Goal: Task Accomplishment & Management: Use online tool/utility

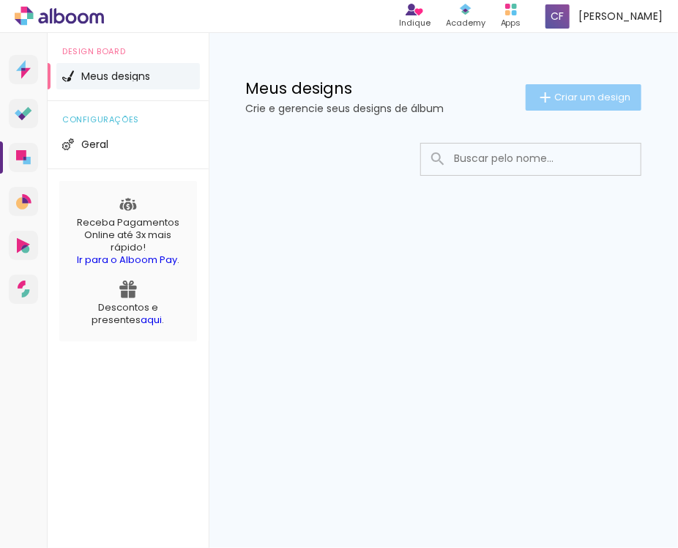
click at [571, 99] on span "Criar um design" at bounding box center [592, 97] width 76 height 10
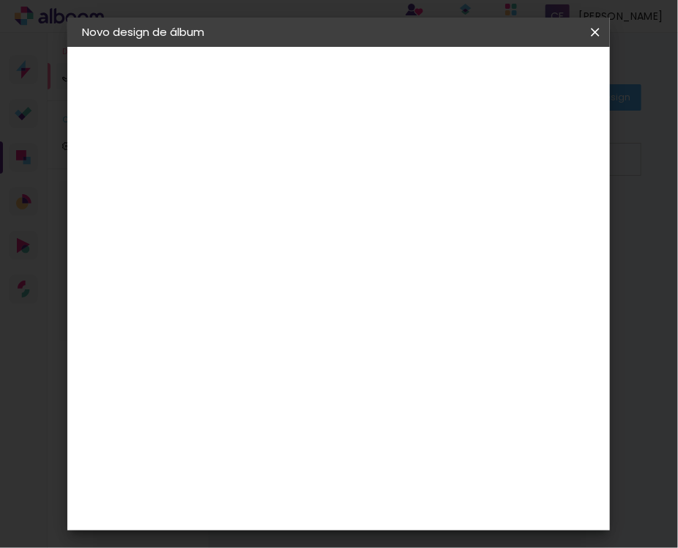
click at [322, 190] on input at bounding box center [322, 196] width 0 height 23
type input "livro"
type paper-input "livro"
click at [0, 0] on slot "Avançar" at bounding box center [0, 0] width 0 height 0
click at [0, 0] on slot "Tamanho Livre" at bounding box center [0, 0] width 0 height 0
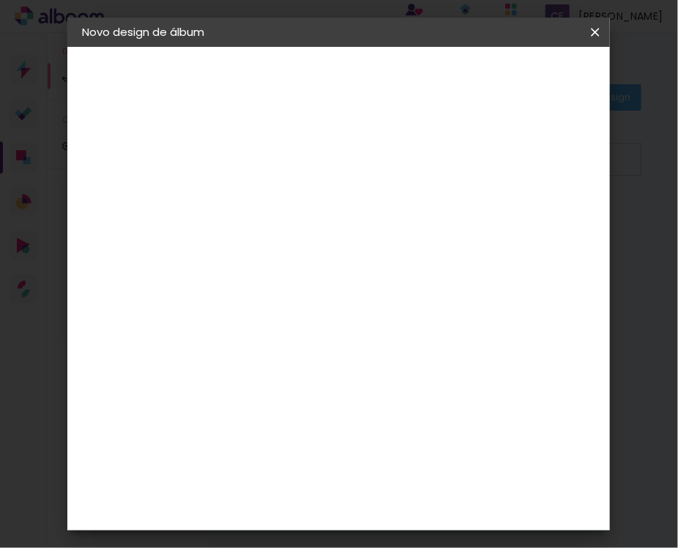
click at [456, 224] on iron-icon at bounding box center [465, 223] width 18 height 18
click at [0, 0] on slot "Avançar" at bounding box center [0, 0] width 0 height 0
type input "3"
type paper-input "3"
click at [332, 162] on input "3" at bounding box center [311, 168] width 51 height 18
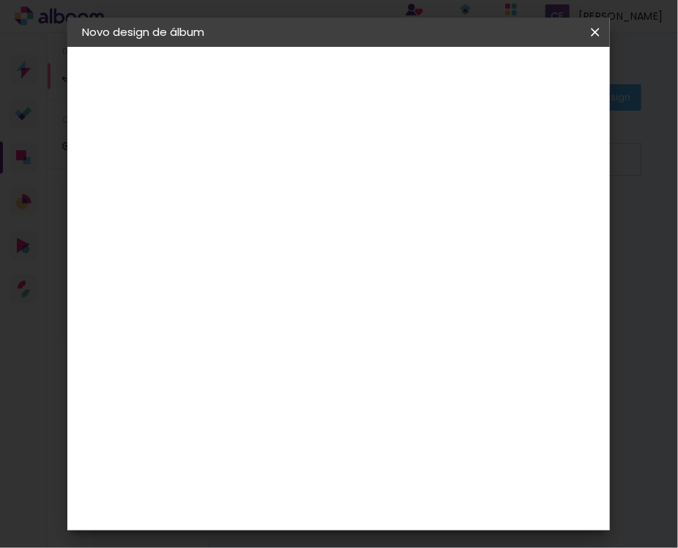
type input "4"
type paper-input "4"
click at [332, 162] on input "4" at bounding box center [311, 168] width 51 height 18
click at [305, 167] on input "4" at bounding box center [311, 168] width 51 height 18
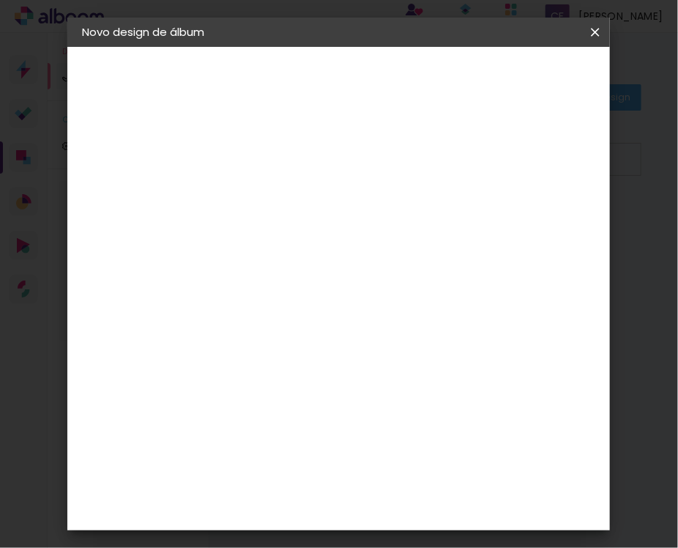
click at [278, 314] on input "30" at bounding box center [275, 313] width 38 height 22
click at [374, 223] on span "30" at bounding box center [378, 229] width 24 height 22
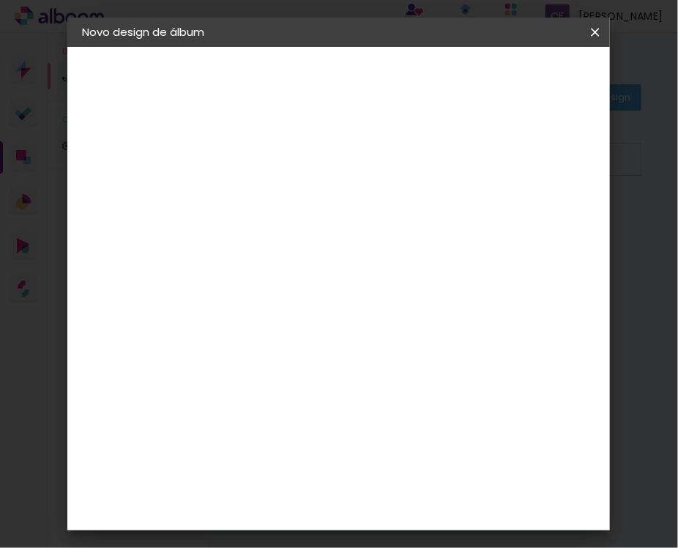
click at [374, 223] on span "30" at bounding box center [378, 229] width 24 height 22
click at [430, 401] on input "60" at bounding box center [419, 406] width 38 height 22
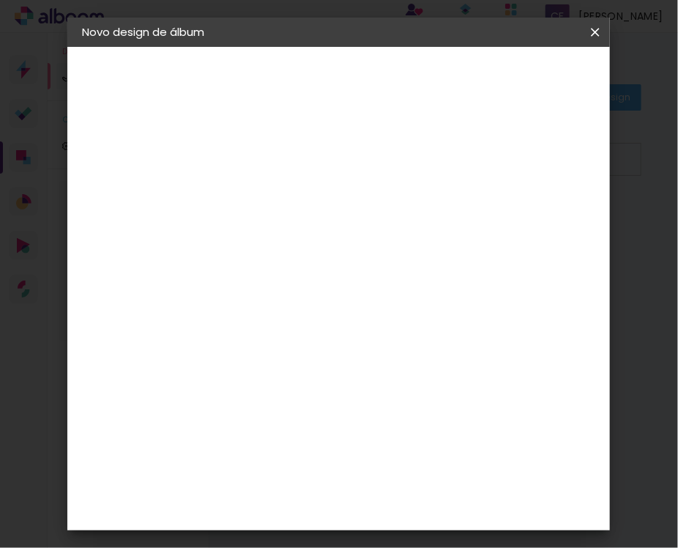
scroll to position [111, 0]
type input "48"
type paper-input "48"
click at [289, 328] on input "30" at bounding box center [275, 324] width 38 height 22
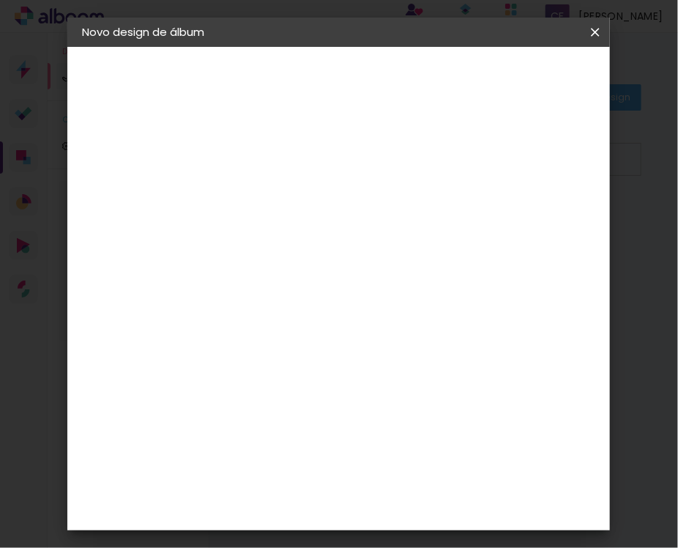
type input "21"
type paper-input "21"
click at [369, 411] on div "cm" at bounding box center [428, 396] width 165 height 51
click at [498, 398] on div "cm" at bounding box center [428, 396] width 165 height 51
click at [503, 78] on span "Iniciar design" at bounding box center [486, 83] width 34 height 21
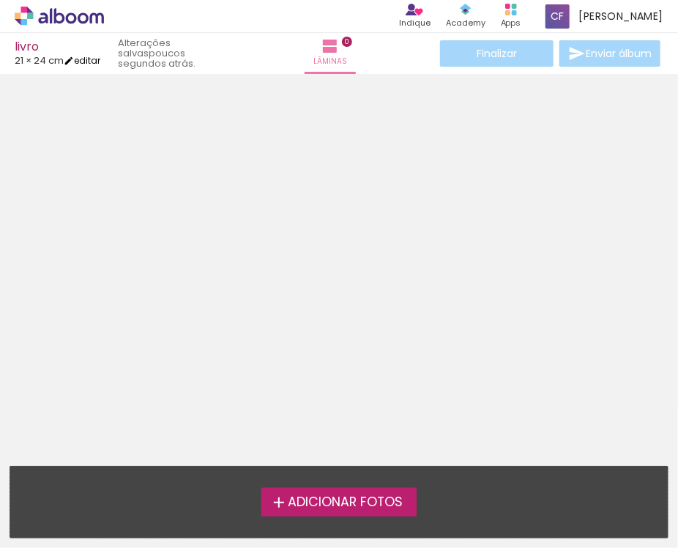
click at [90, 62] on link "editar" at bounding box center [82, 60] width 37 height 12
type input "4"
type input "21"
type input "48"
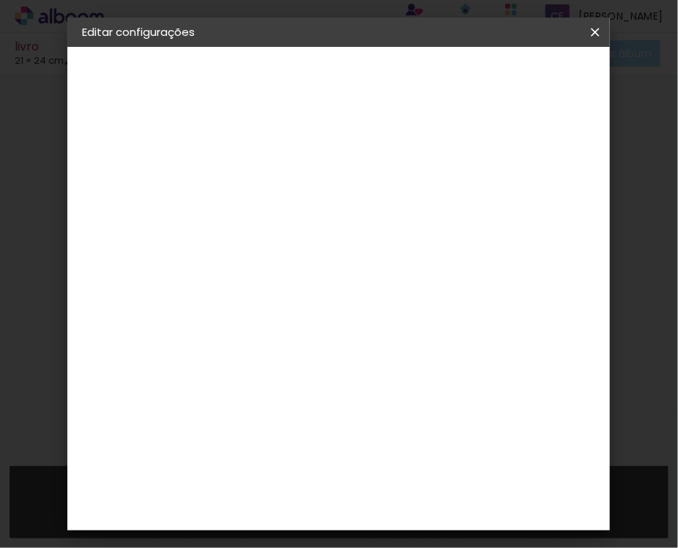
click at [431, 168] on div at bounding box center [423, 168] width 13 height 13
type paper-checkbox "on"
click at [530, 93] on span "Salvar configurações" at bounding box center [492, 83] width 75 height 21
click at [521, 87] on span "Salvar configurações" at bounding box center [492, 83] width 75 height 21
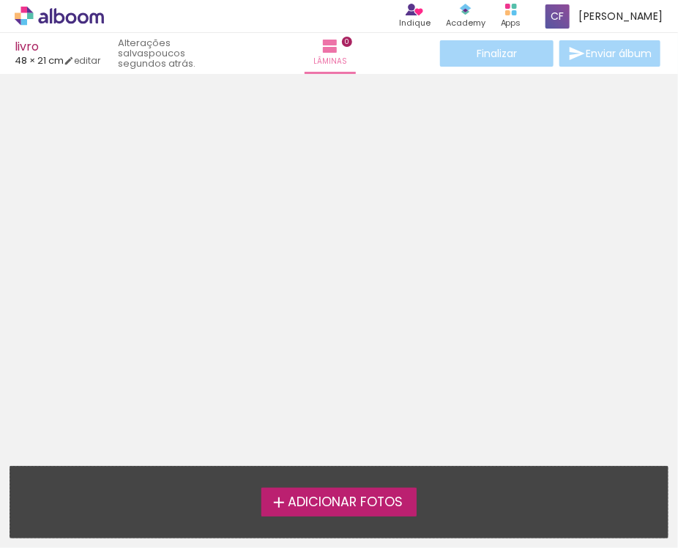
click at [369, 212] on div at bounding box center [339, 230] width 678 height 302
click at [273, 497] on iron-icon at bounding box center [279, 503] width 18 height 18
click at [0, 0] on input "file" at bounding box center [0, 0] width 0 height 0
click at [285, 135] on div at bounding box center [339, 230] width 678 height 302
click at [88, 65] on link "editar" at bounding box center [82, 60] width 37 height 12
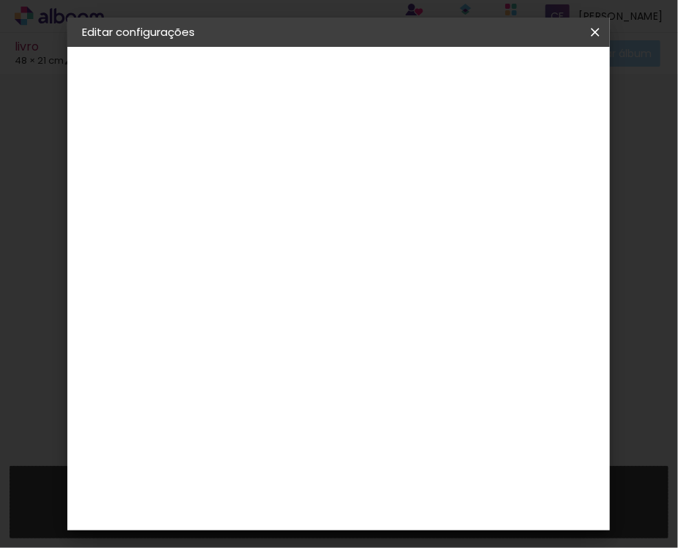
click at [428, 286] on quentale-layouter at bounding box center [398, 309] width 165 height 72
drag, startPoint x: 428, startPoint y: 286, endPoint x: 271, endPoint y: 435, distance: 216.6
click at [271, 302] on div "24 cm cm cm mm A maioria das encadernadoras sugere 5mm de sangria." at bounding box center [399, 243] width 282 height 117
click at [139, 223] on div "3. Revisão" at bounding box center [162, 223] width 160 height 18
click at [163, 76] on div "1. Informações" at bounding box center [162, 78] width 160 height 18
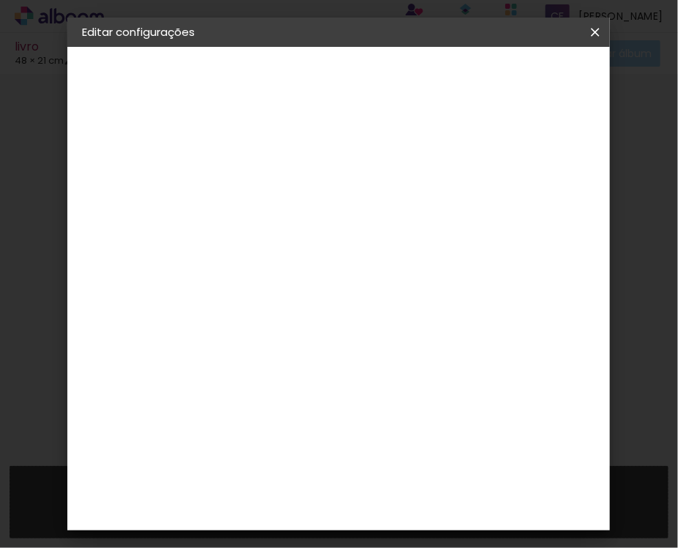
click at [537, 94] on paper-button "Salvar configurações" at bounding box center [492, 82] width 104 height 35
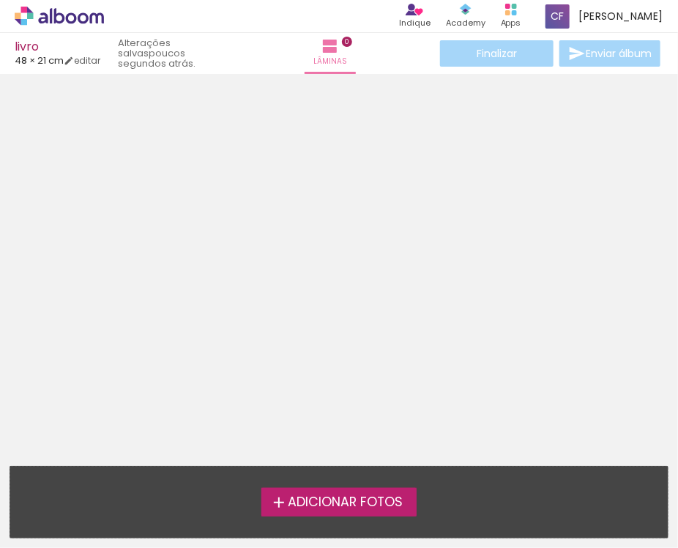
click at [386, 195] on div at bounding box center [339, 230] width 678 height 302
click at [346, 505] on span "Adicionar Fotos" at bounding box center [345, 502] width 115 height 13
click at [0, 0] on input "file" at bounding box center [0, 0] width 0 height 0
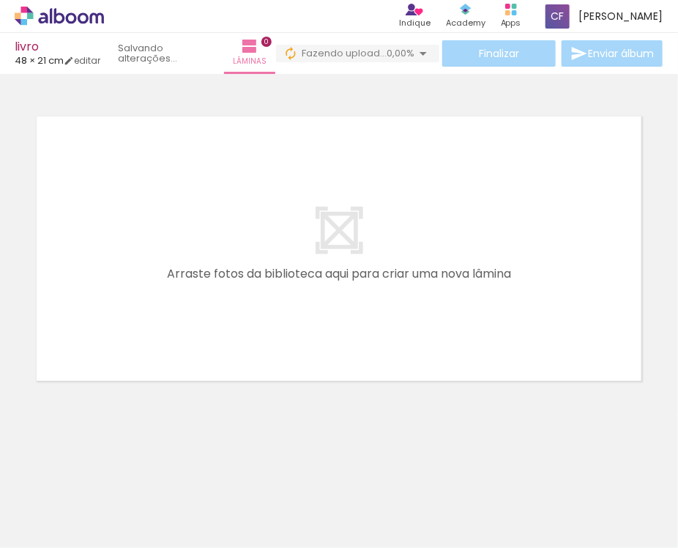
click at [340, 259] on quentale-layouter at bounding box center [339, 248] width 605 height 264
click at [311, 279] on quentale-layouter at bounding box center [339, 248] width 605 height 264
click at [235, 494] on div at bounding box center [229, 498] width 73 height 33
click at [135, 509] on div at bounding box center [147, 498] width 73 height 53
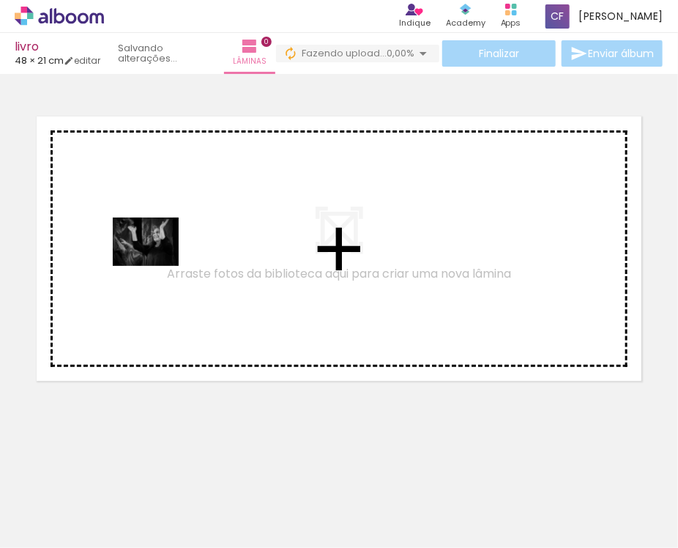
drag, startPoint x: 135, startPoint y: 509, endPoint x: 157, endPoint y: 261, distance: 248.5
click at [157, 261] on quentale-workspace at bounding box center [339, 274] width 678 height 548
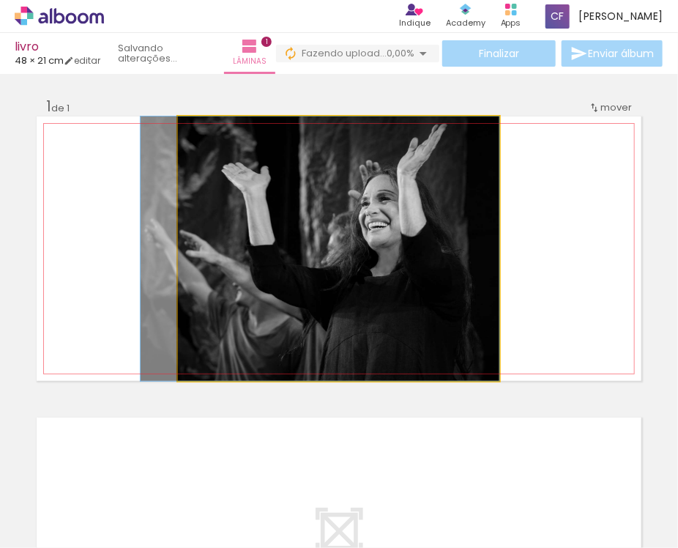
drag, startPoint x: 382, startPoint y: 216, endPoint x: 221, endPoint y: 234, distance: 161.4
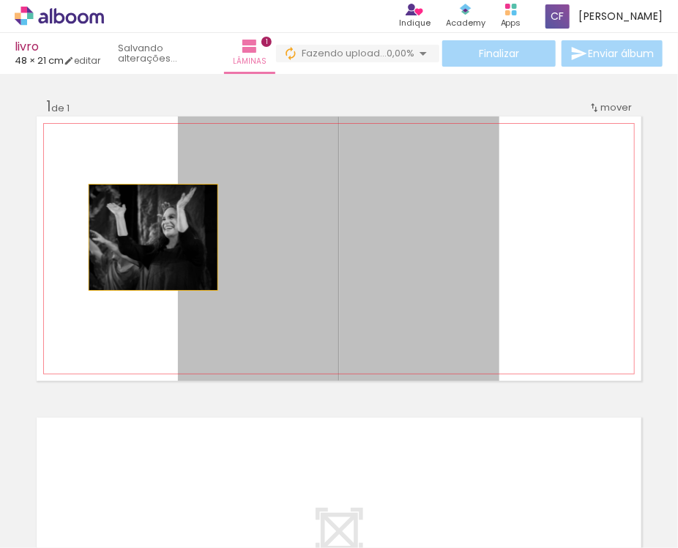
drag, startPoint x: 221, startPoint y: 234, endPoint x: 150, endPoint y: 237, distance: 71.1
click at [150, 237] on quentale-layouter at bounding box center [339, 248] width 605 height 264
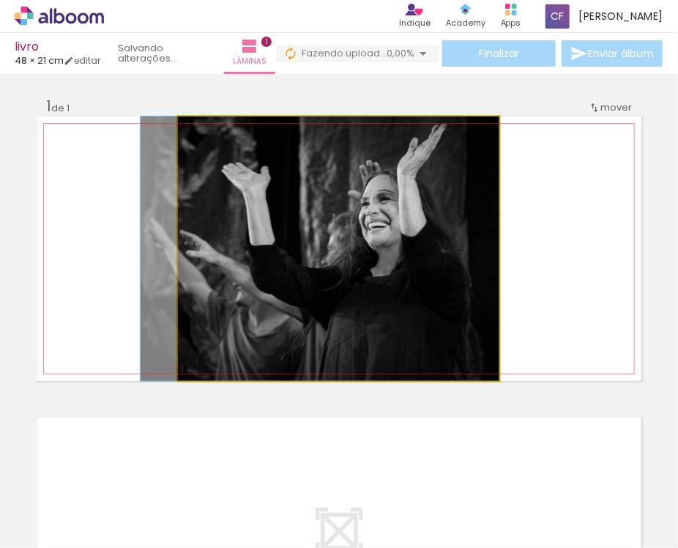
click at [396, 201] on quentale-photo at bounding box center [339, 248] width 322 height 264
drag, startPoint x: 433, startPoint y: 281, endPoint x: 229, endPoint y: 283, distance: 203.6
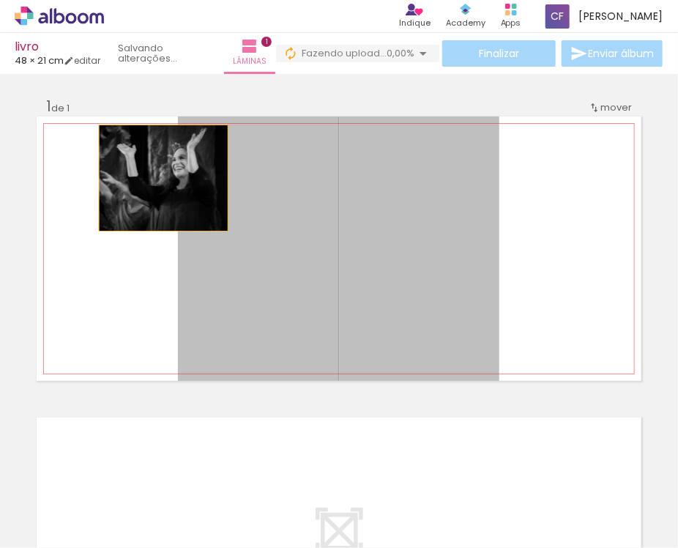
drag, startPoint x: 266, startPoint y: 181, endPoint x: 158, endPoint y: 178, distance: 107.7
click at [158, 178] on quentale-layouter at bounding box center [339, 248] width 605 height 264
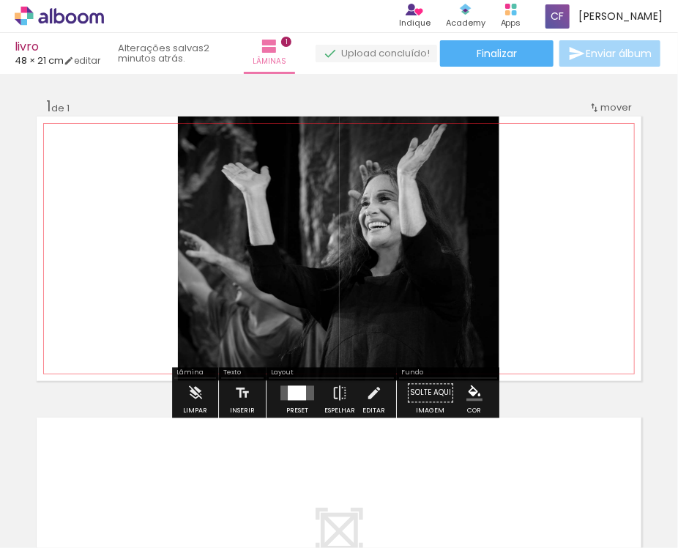
drag, startPoint x: 262, startPoint y: 189, endPoint x: 507, endPoint y: 276, distance: 259.7
click at [507, 276] on quentale-layouter at bounding box center [339, 248] width 605 height 264
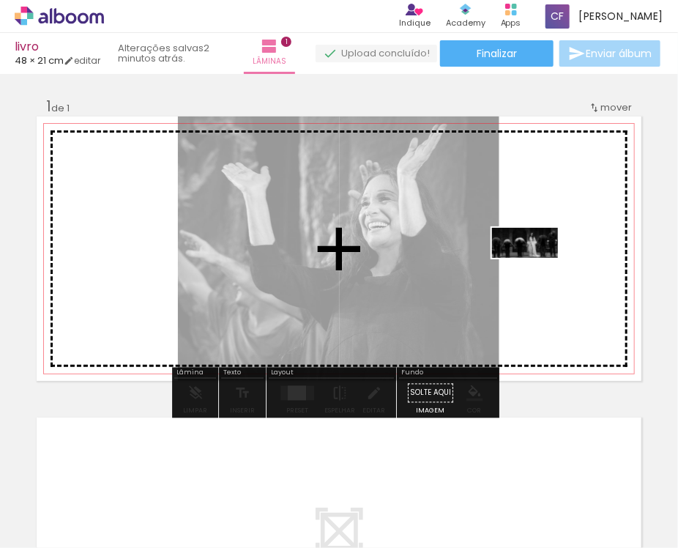
drag, startPoint x: 238, startPoint y: 501, endPoint x: 533, endPoint y: 274, distance: 372.4
click at [533, 274] on quentale-workspace at bounding box center [339, 274] width 678 height 548
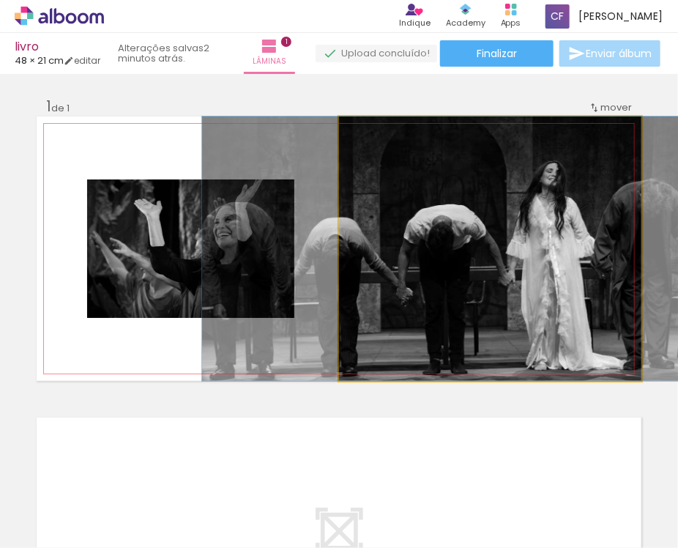
click at [467, 259] on quentale-photo at bounding box center [490, 248] width 302 height 264
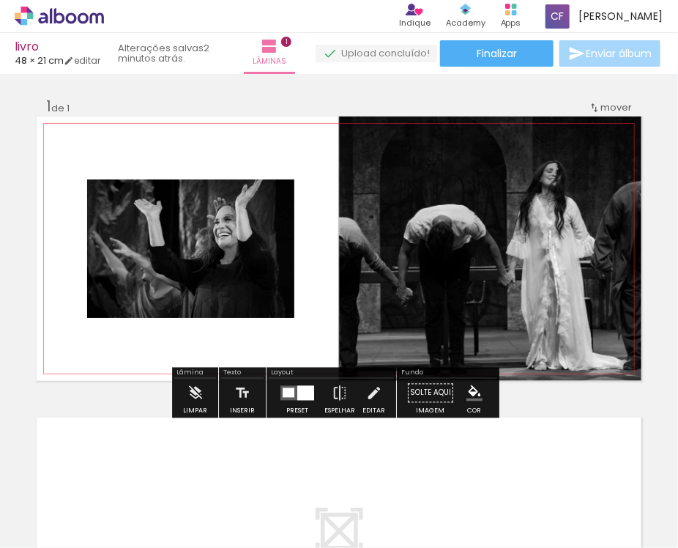
click at [467, 259] on quentale-photo at bounding box center [490, 248] width 302 height 264
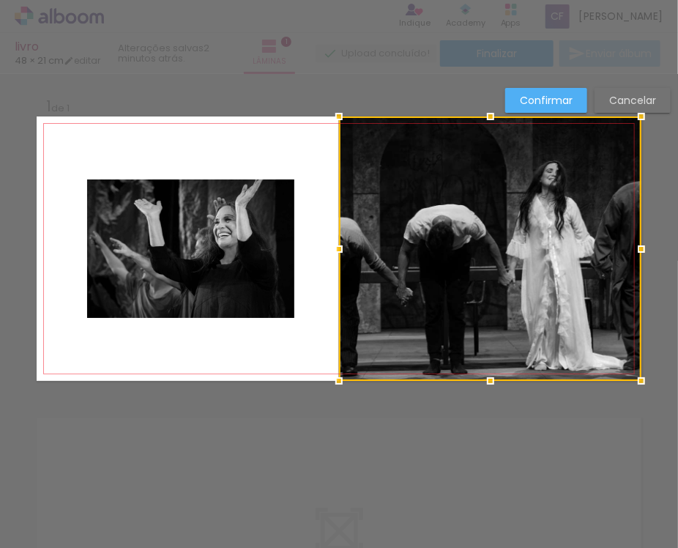
click at [467, 259] on div at bounding box center [490, 248] width 302 height 264
drag, startPoint x: 467, startPoint y: 259, endPoint x: 374, endPoint y: 211, distance: 104.8
click at [374, 211] on div at bounding box center [490, 248] width 302 height 264
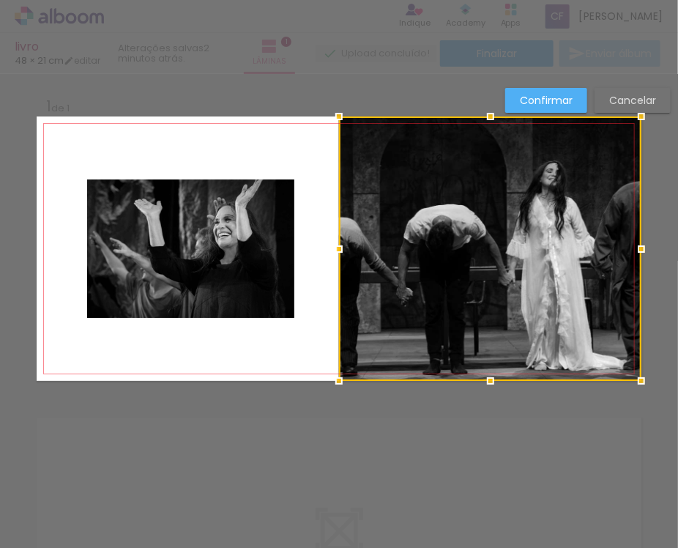
click at [374, 211] on div at bounding box center [490, 248] width 302 height 264
drag, startPoint x: 374, startPoint y: 211, endPoint x: 384, endPoint y: 135, distance: 76.1
click at [384, 135] on div at bounding box center [490, 248] width 302 height 264
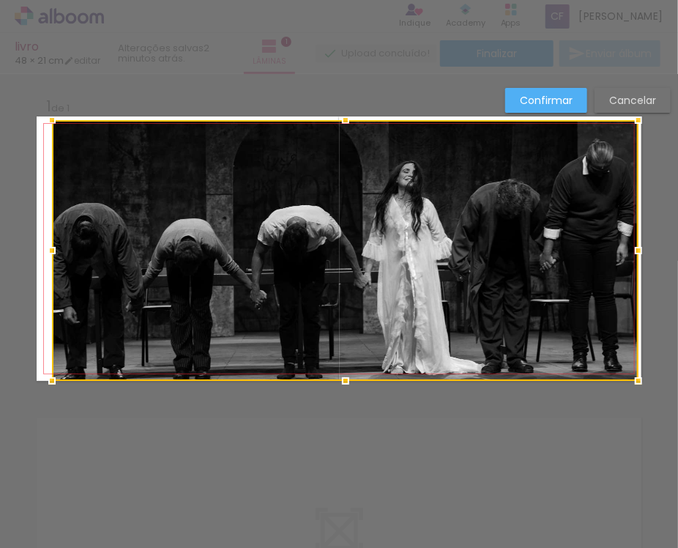
drag, startPoint x: 328, startPoint y: 114, endPoint x: 40, endPoint y: 107, distance: 287.9
click at [40, 116] on album-spread "1 de 1" at bounding box center [339, 248] width 605 height 264
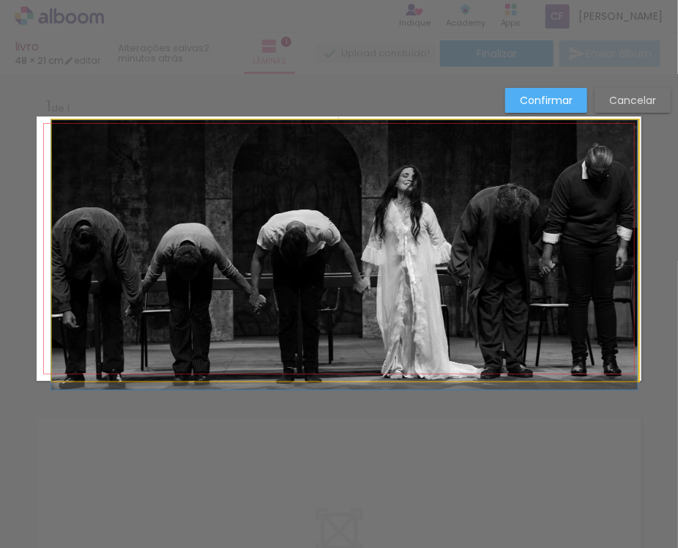
drag, startPoint x: 337, startPoint y: 210, endPoint x: 333, endPoint y: 278, distance: 67.5
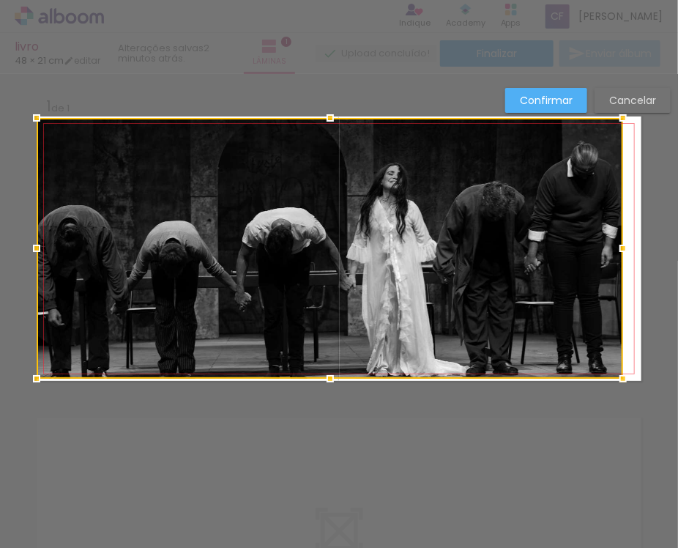
drag, startPoint x: 333, startPoint y: 278, endPoint x: 300, endPoint y: 272, distance: 33.5
click at [300, 272] on div at bounding box center [330, 248] width 587 height 261
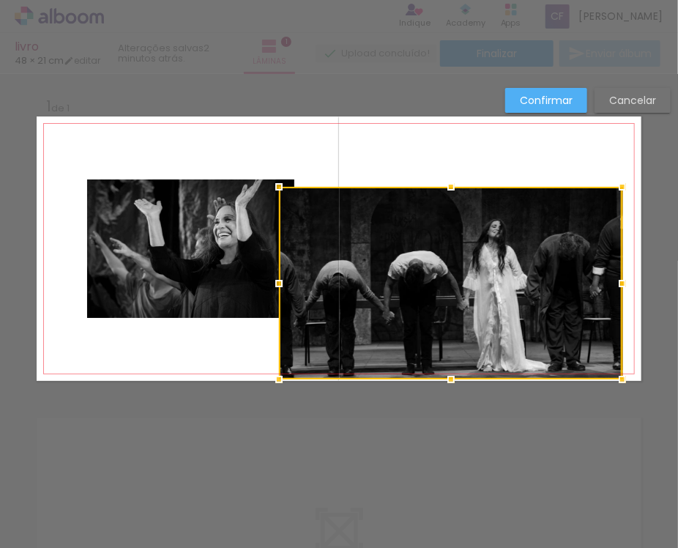
drag, startPoint x: 29, startPoint y: 116, endPoint x: 289, endPoint y: 189, distance: 269.9
click at [289, 189] on div at bounding box center [451, 283] width 344 height 193
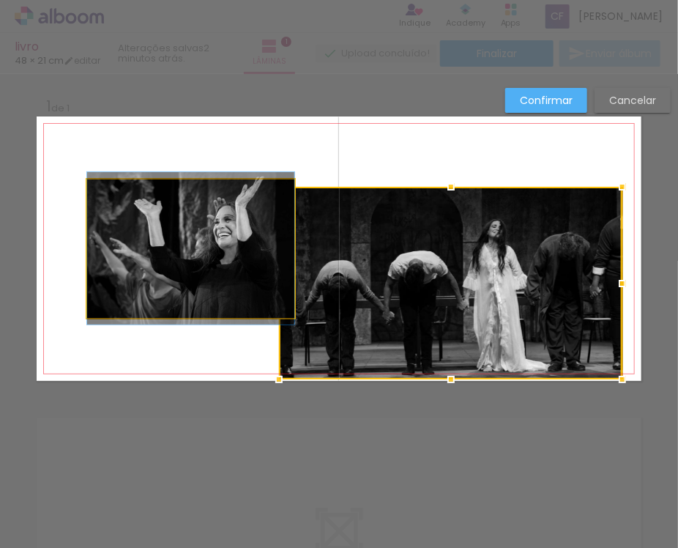
click at [131, 257] on quentale-photo at bounding box center [190, 248] width 207 height 138
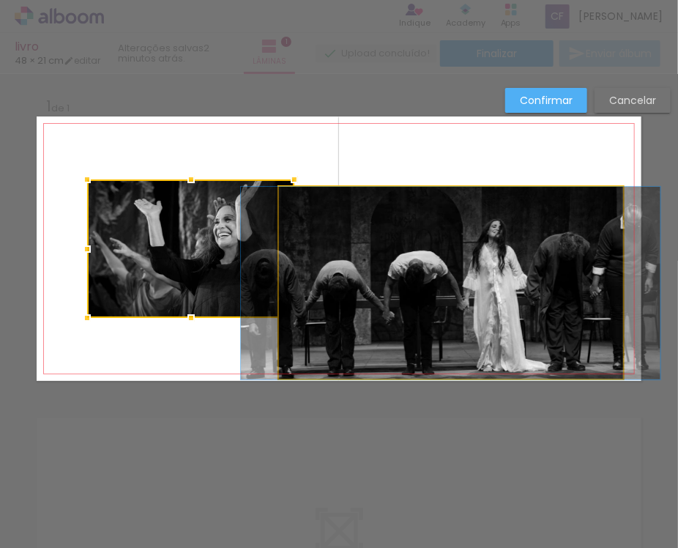
click at [305, 223] on quentale-photo at bounding box center [451, 283] width 344 height 193
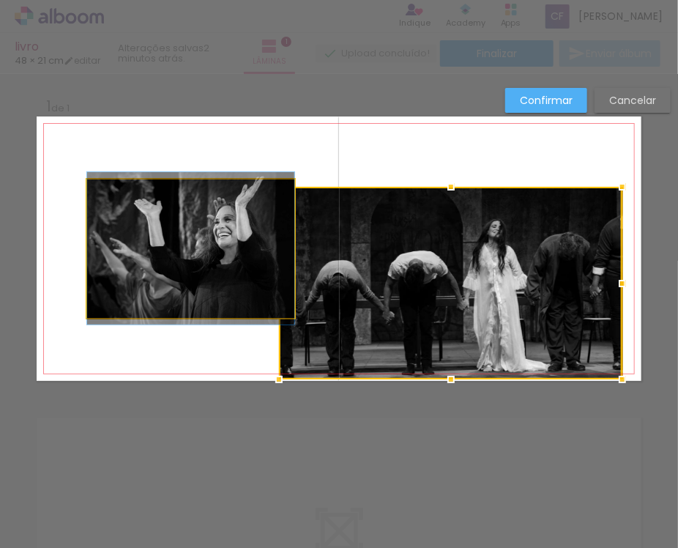
click at [205, 239] on quentale-photo at bounding box center [190, 248] width 207 height 138
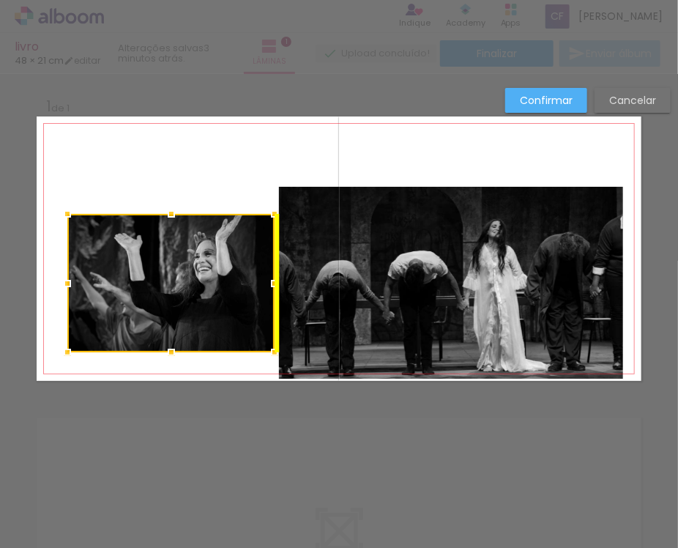
drag, startPoint x: 205, startPoint y: 239, endPoint x: 174, endPoint y: 264, distance: 39.7
click at [174, 264] on div at bounding box center [170, 283] width 207 height 138
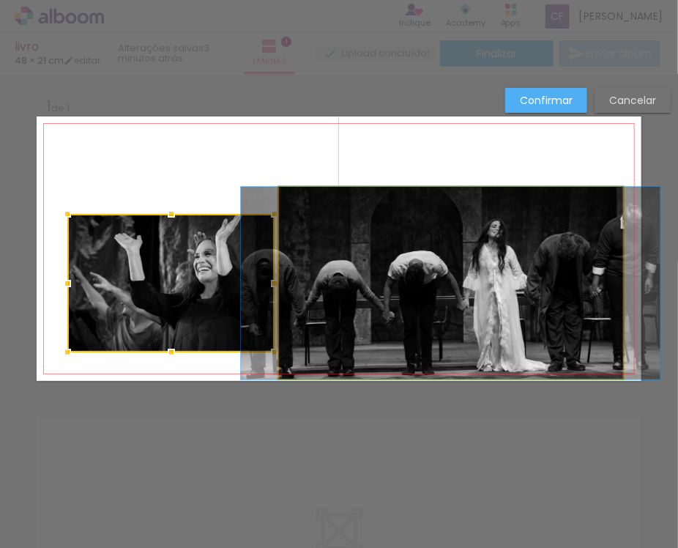
click at [378, 273] on quentale-photo at bounding box center [451, 283] width 344 height 193
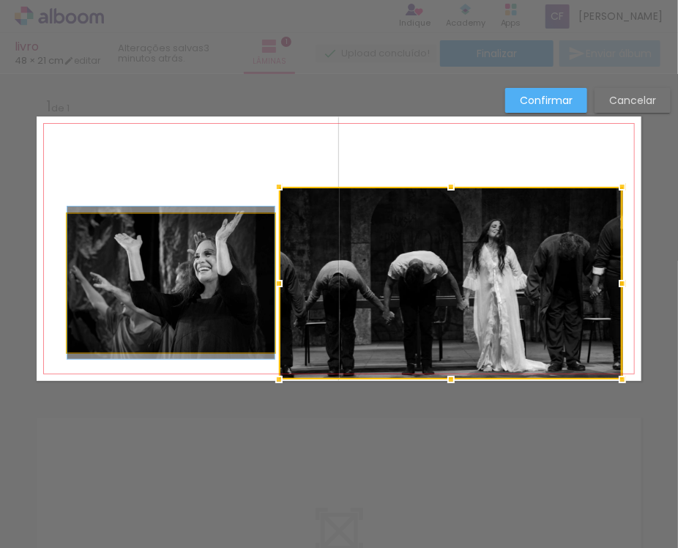
click at [151, 306] on quentale-photo at bounding box center [170, 283] width 207 height 138
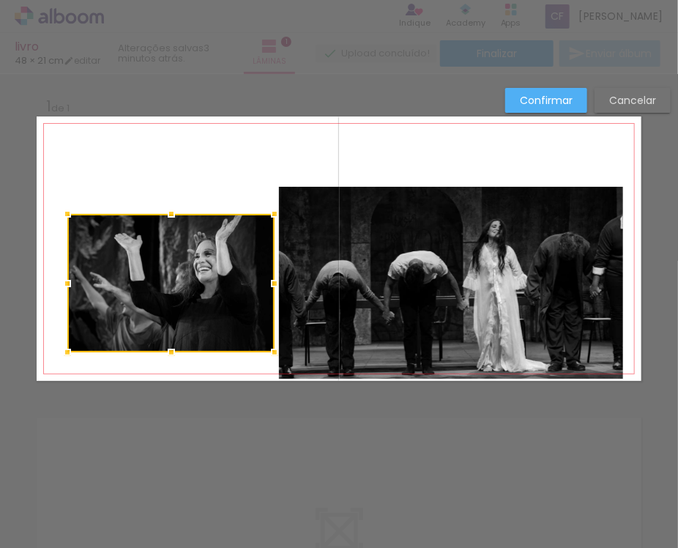
drag, startPoint x: 151, startPoint y: 306, endPoint x: 214, endPoint y: 229, distance: 100.0
click at [214, 229] on div at bounding box center [170, 283] width 207 height 138
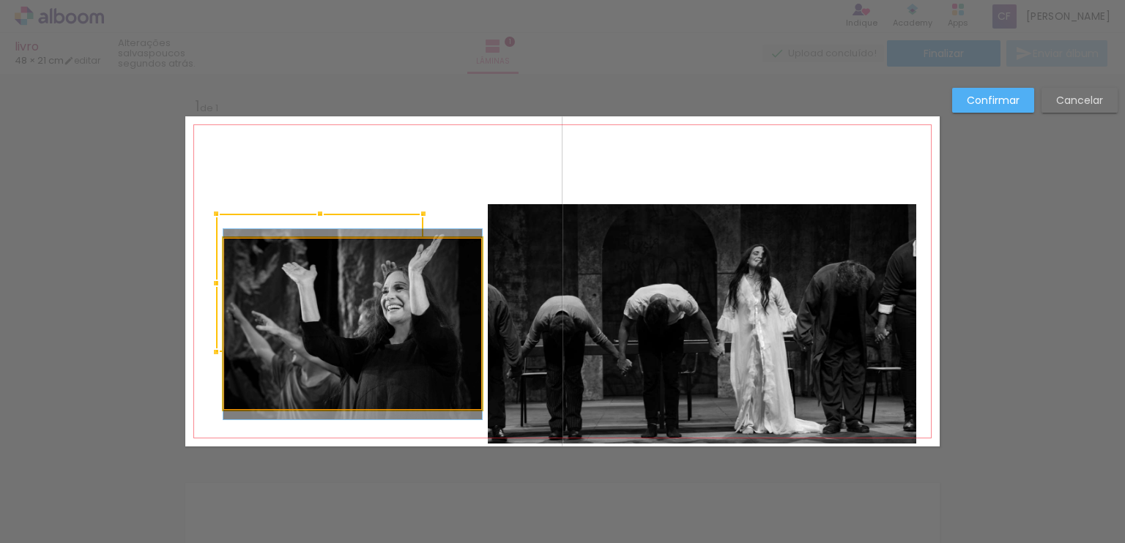
click at [354, 365] on quentale-photo at bounding box center [352, 324] width 259 height 173
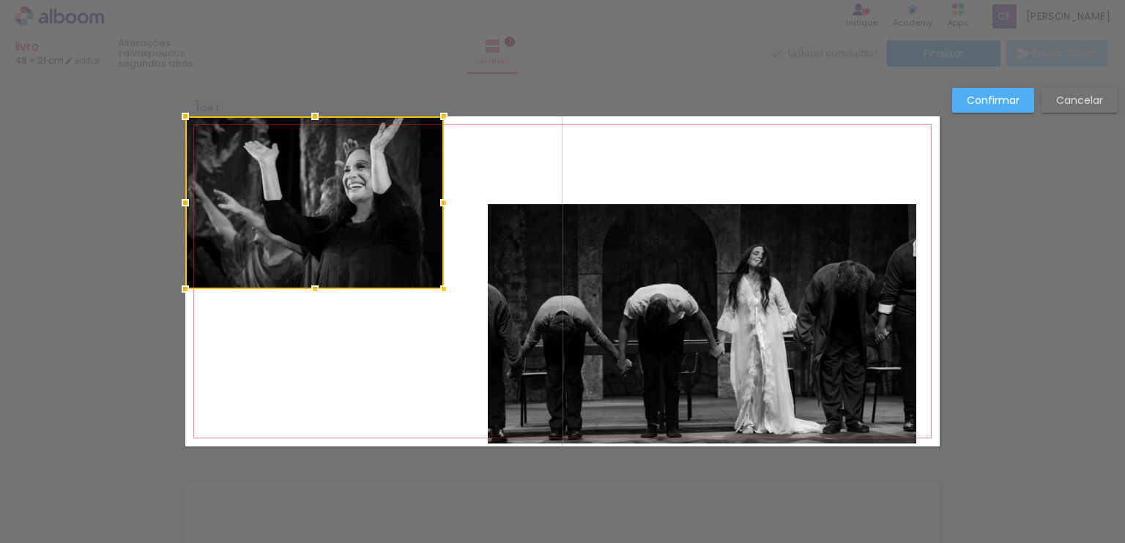
drag, startPoint x: 404, startPoint y: 339, endPoint x: 226, endPoint y: 45, distance: 343.4
click at [226, 0] on div "livro 48 × 21 cm editar poucos segundos atrás. Lâminas 1 Finalizar Enviar álbum…" at bounding box center [562, 0] width 1125 height 0
drag, startPoint x: 316, startPoint y: 210, endPoint x: 229, endPoint y: 68, distance: 166.7
click at [229, 0] on div "livro 48 × 21 cm editar poucos segundos atrás. Lâminas 1 Finalizar Enviar álbum…" at bounding box center [562, 0] width 1125 height 0
click at [0, 0] on slot "Cancelar" at bounding box center [0, 0] width 0 height 0
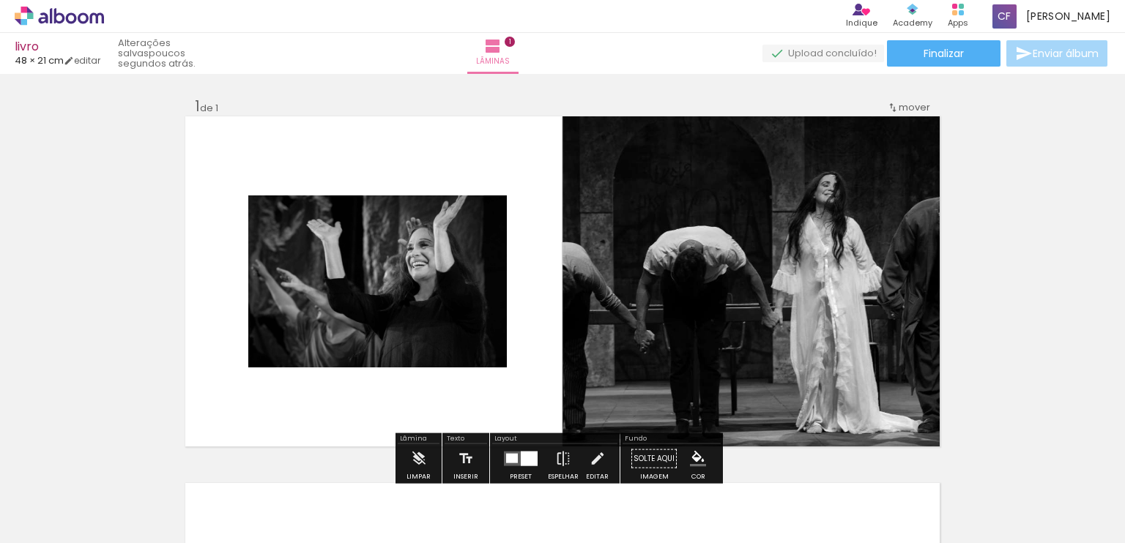
click at [677, 97] on div "Inserir lâmina 1 de 1" at bounding box center [562, 446] width 1125 height 735
click at [677, 105] on span "mover" at bounding box center [914, 107] width 31 height 14
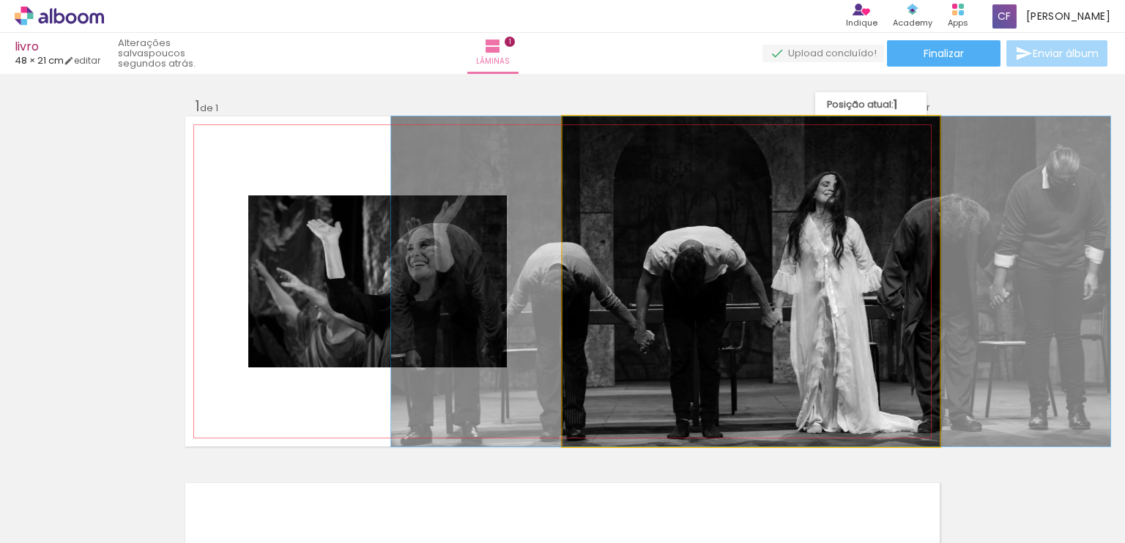
click at [677, 278] on quentale-photo at bounding box center [750, 281] width 377 height 330
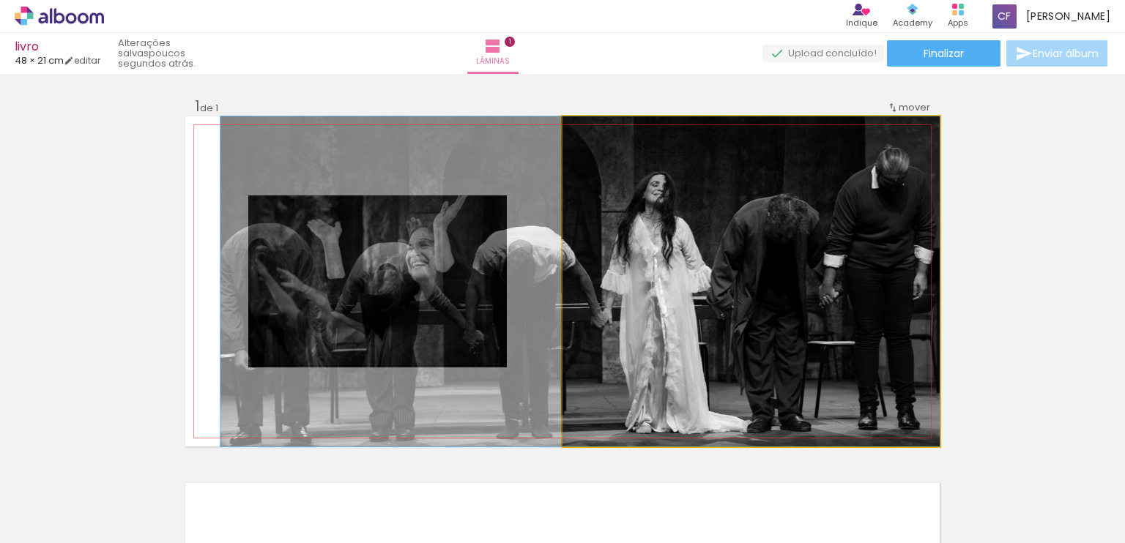
drag, startPoint x: 770, startPoint y: 278, endPoint x: 600, endPoint y: 286, distance: 170.9
drag, startPoint x: 600, startPoint y: 286, endPoint x: 583, endPoint y: 286, distance: 16.8
click at [562, 291] on quentale-photo at bounding box center [750, 281] width 377 height 330
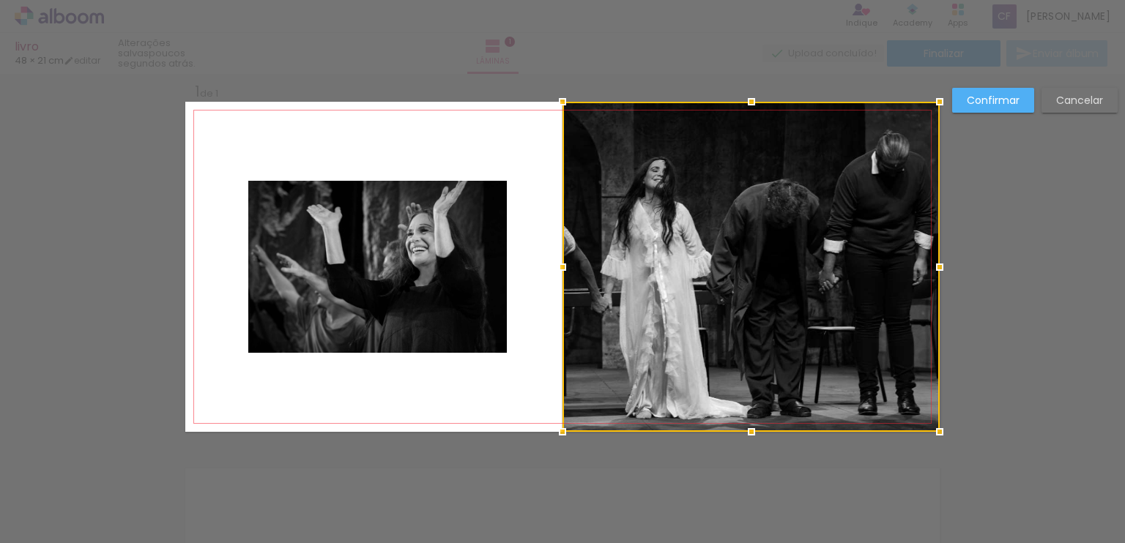
click at [562, 291] on div at bounding box center [750, 267] width 377 height 330
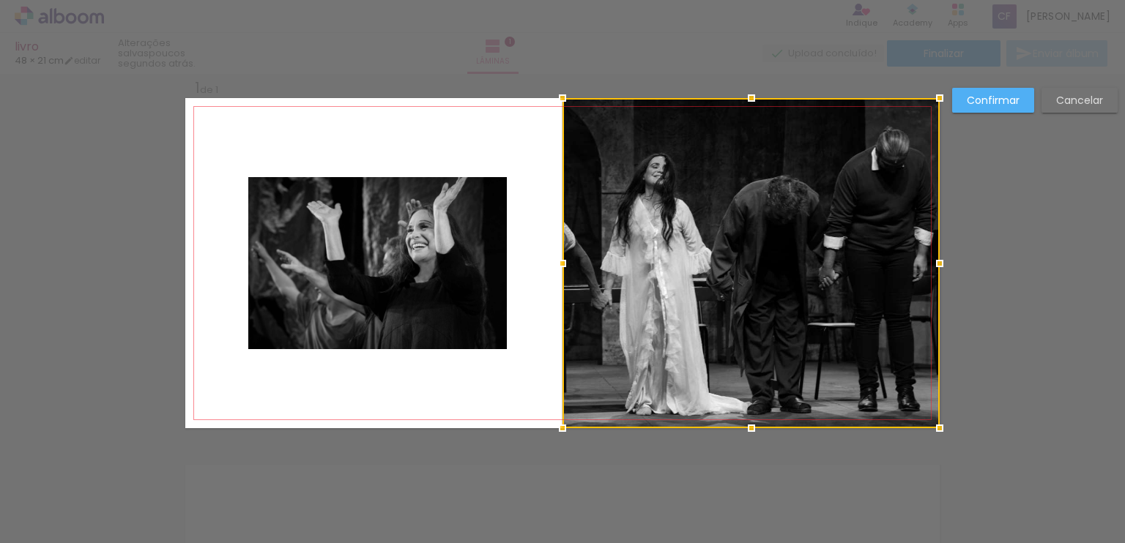
click at [562, 291] on div at bounding box center [750, 263] width 377 height 330
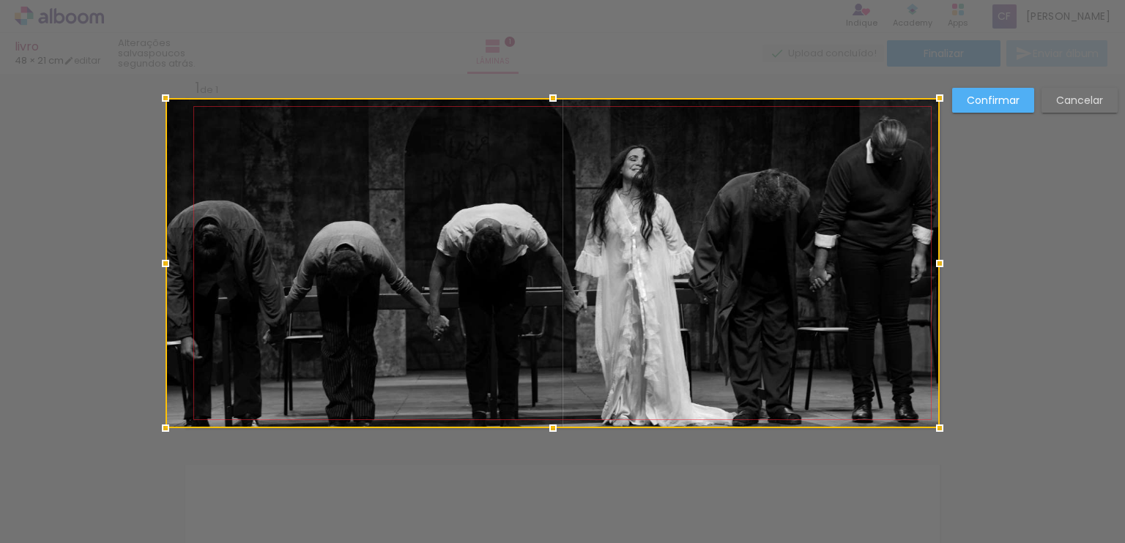
drag, startPoint x: 556, startPoint y: 260, endPoint x: 253, endPoint y: 282, distance: 304.0
click at [253, 282] on div at bounding box center [553, 263] width 774 height 330
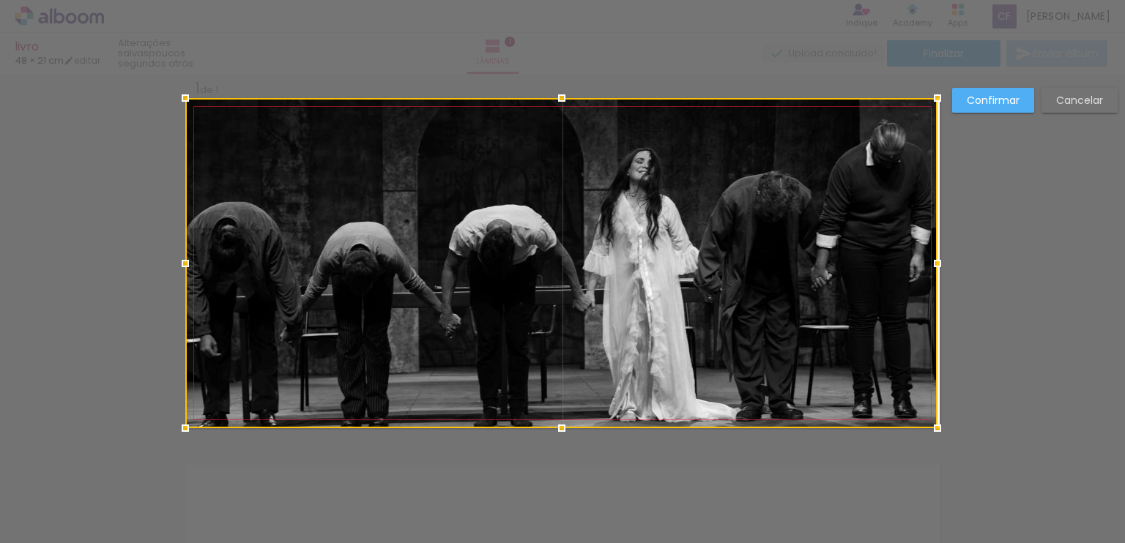
click at [677, 264] on div at bounding box center [937, 263] width 29 height 29
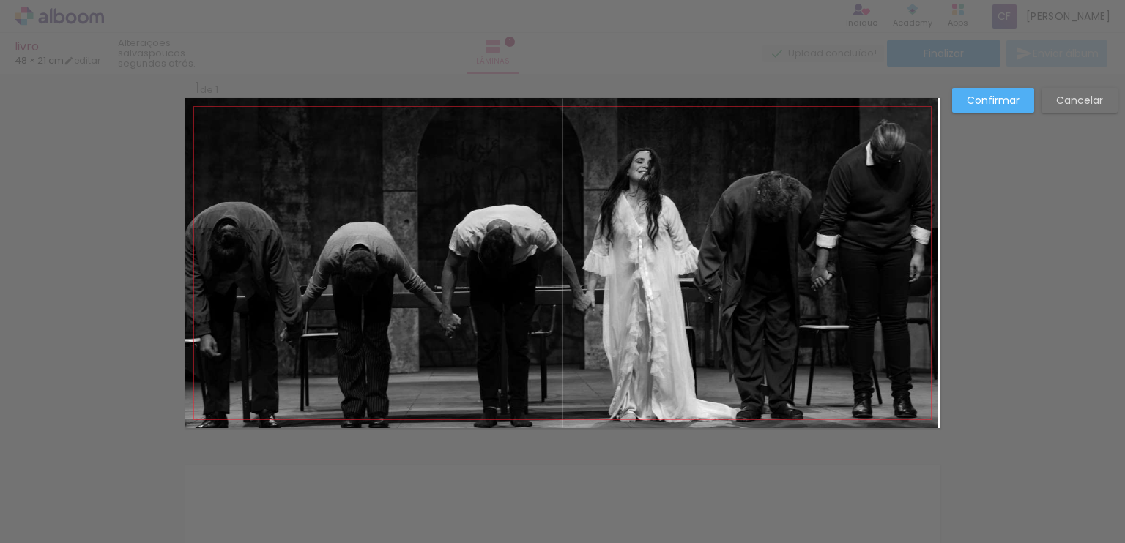
drag, startPoint x: 332, startPoint y: 178, endPoint x: 982, endPoint y: 101, distance: 654.9
click at [0, 0] on slot "Confirmar" at bounding box center [0, 0] width 0 height 0
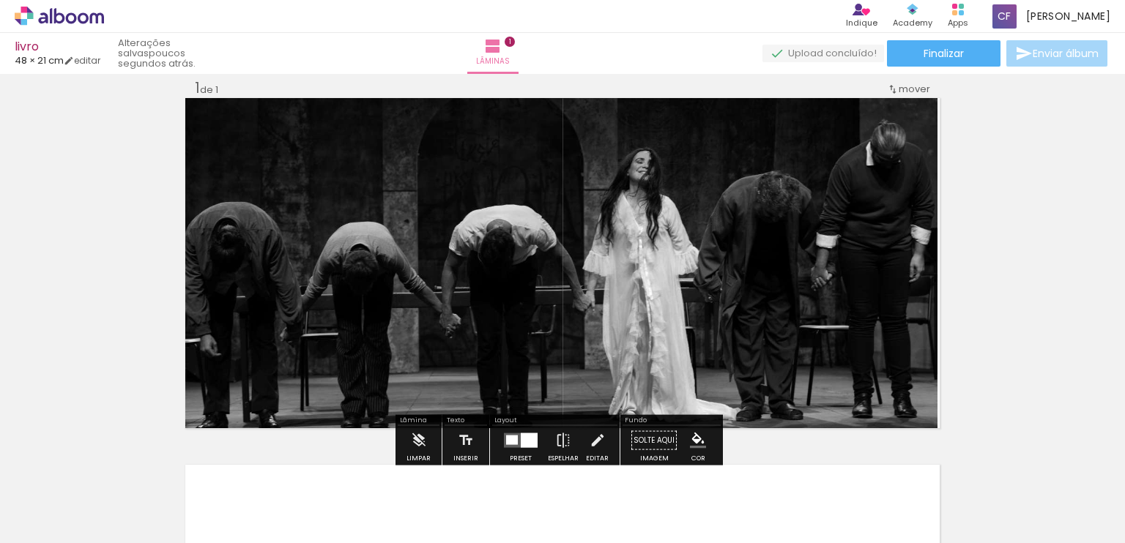
click at [677, 165] on div "Inserir lâmina 1 de 1" at bounding box center [562, 428] width 1125 height 735
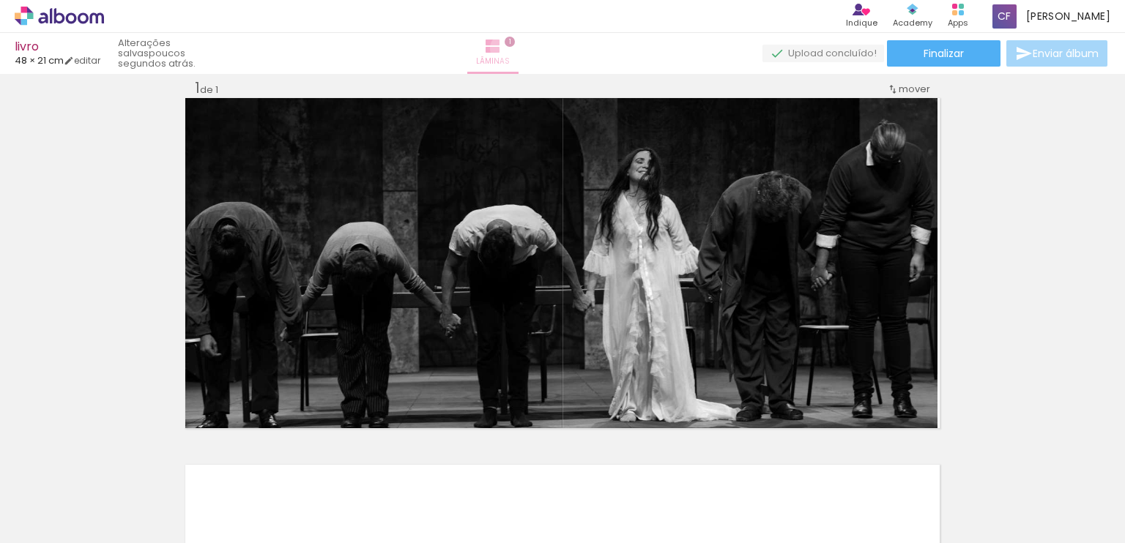
click at [519, 48] on paper-button "Lâminas 1" at bounding box center [492, 53] width 51 height 41
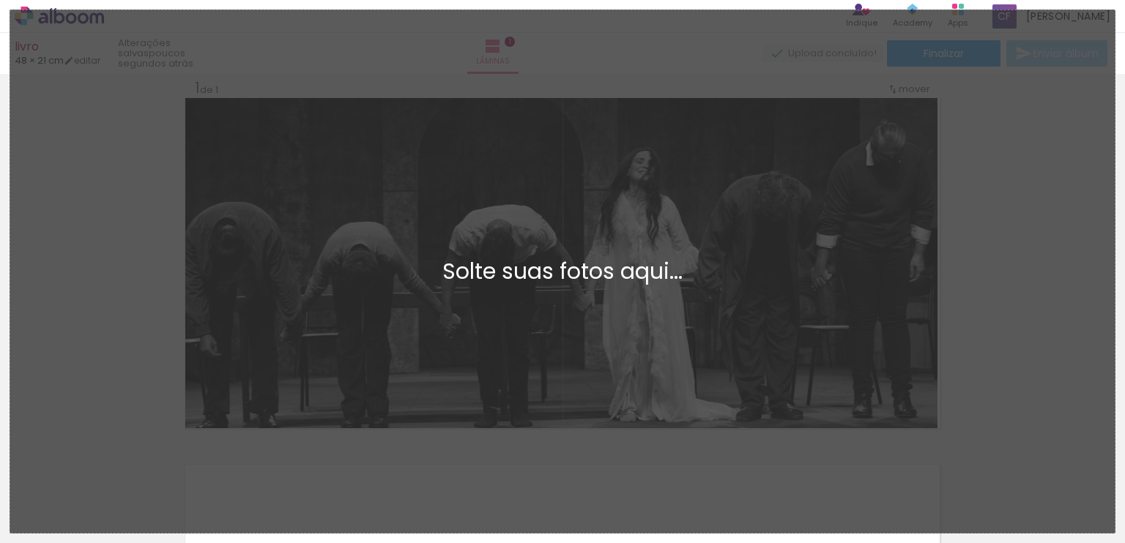
click at [562, 49] on div "Adicionar Fotos Solte suas fotos aqui..." at bounding box center [562, 271] width 1104 height 523
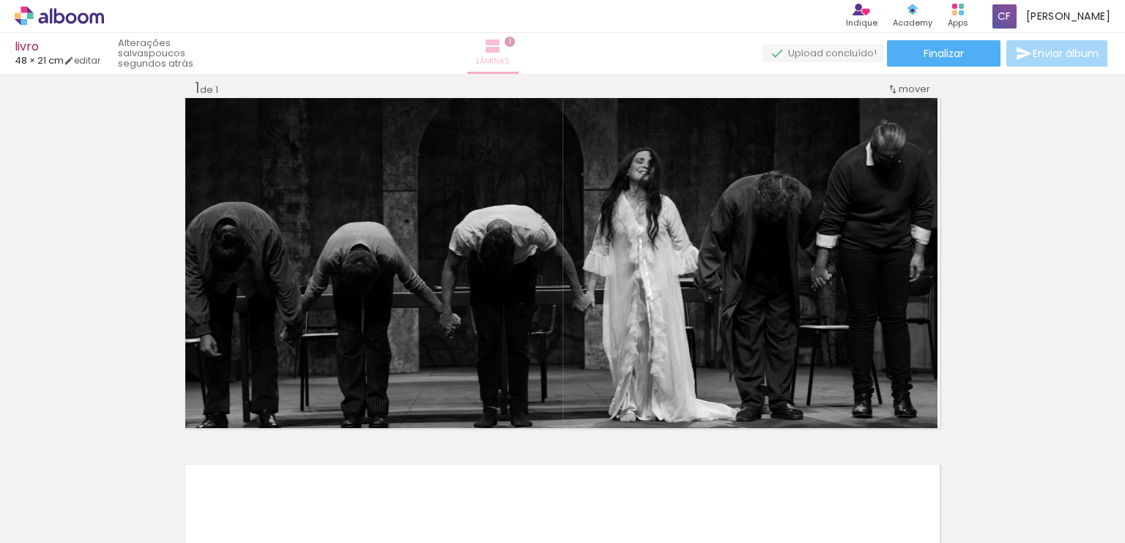
click at [519, 37] on paper-button "Lâminas 1" at bounding box center [492, 53] width 51 height 41
click at [120, 493] on iron-horizontal-list at bounding box center [105, 498] width 29 height 92
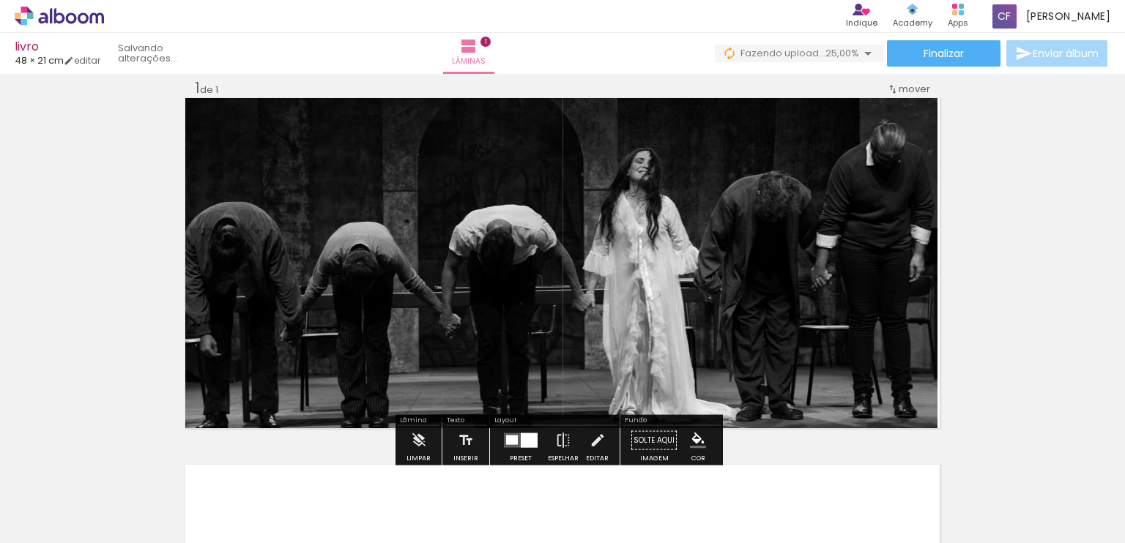
click at [677, 190] on div "Inserir lâmina 1 de 1" at bounding box center [562, 428] width 1125 height 735
click at [491, 41] on span "1" at bounding box center [485, 42] width 10 height 10
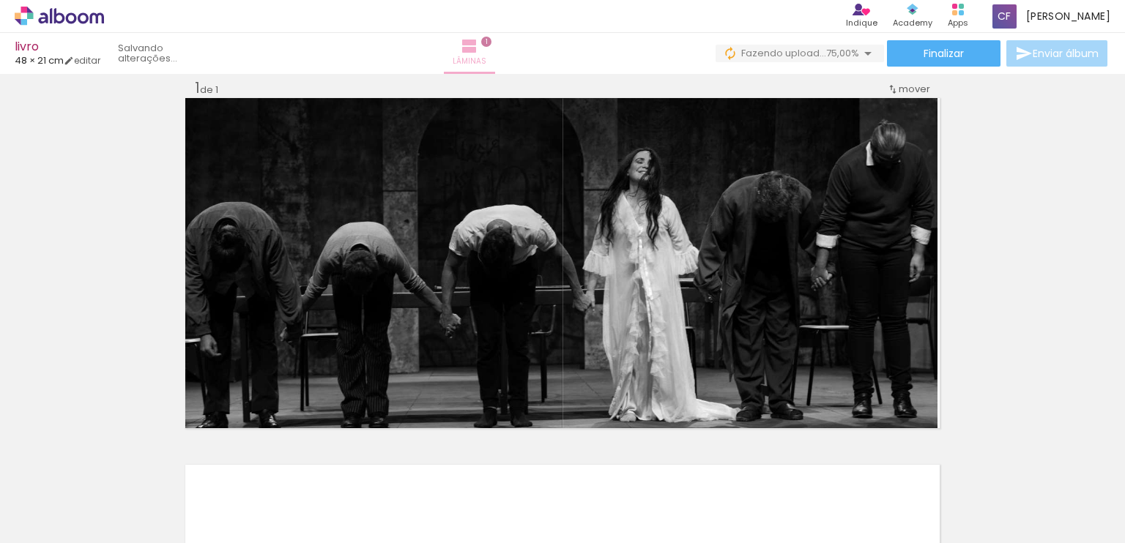
click at [491, 41] on span "1" at bounding box center [486, 42] width 10 height 10
click at [491, 42] on span "1" at bounding box center [486, 42] width 10 height 10
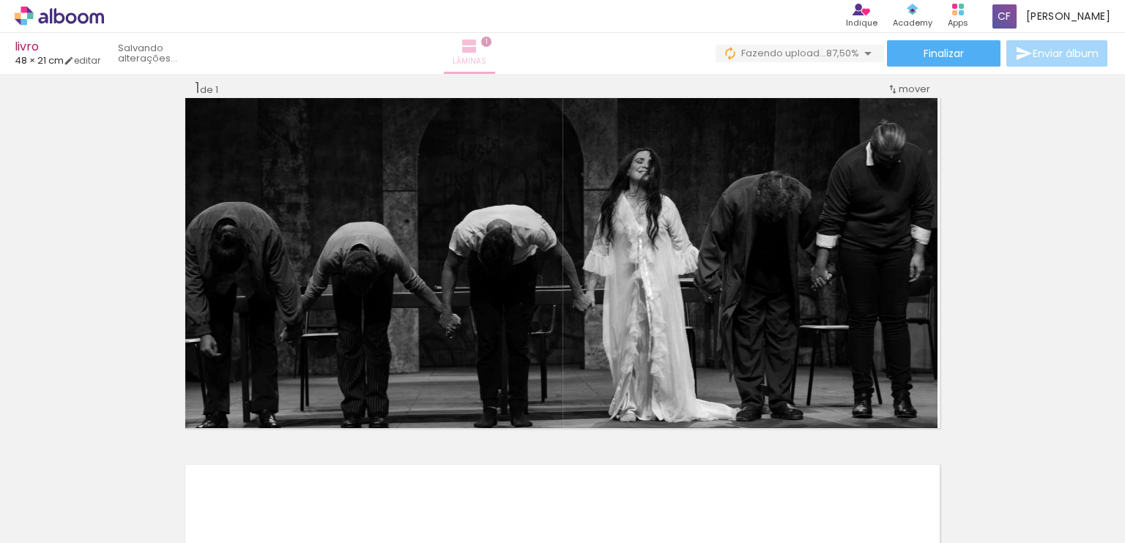
click at [491, 42] on span "1" at bounding box center [486, 42] width 10 height 10
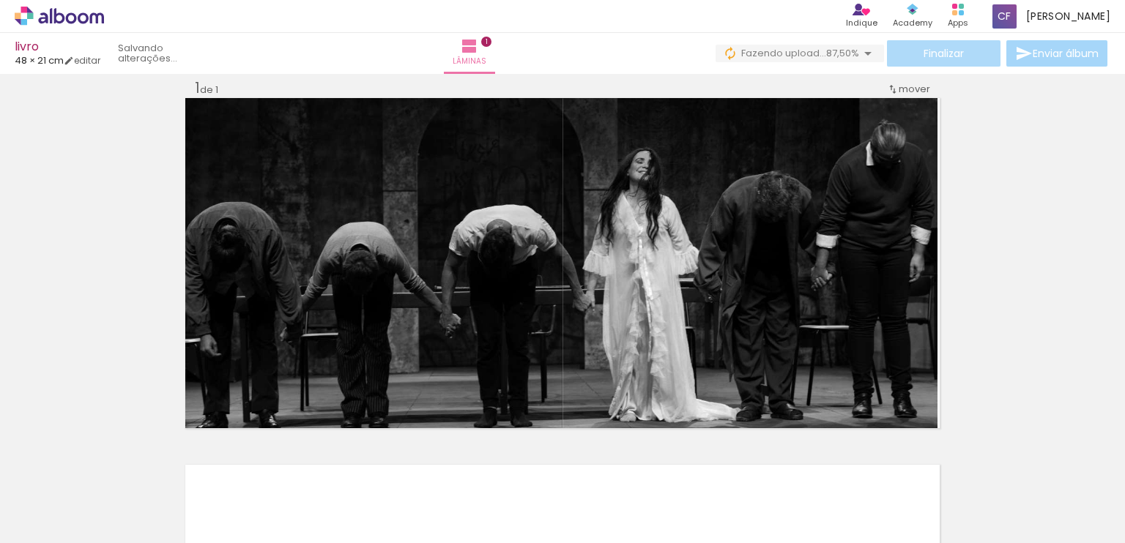
click at [677, 53] on span "Finalizar" at bounding box center [944, 53] width 40 height 10
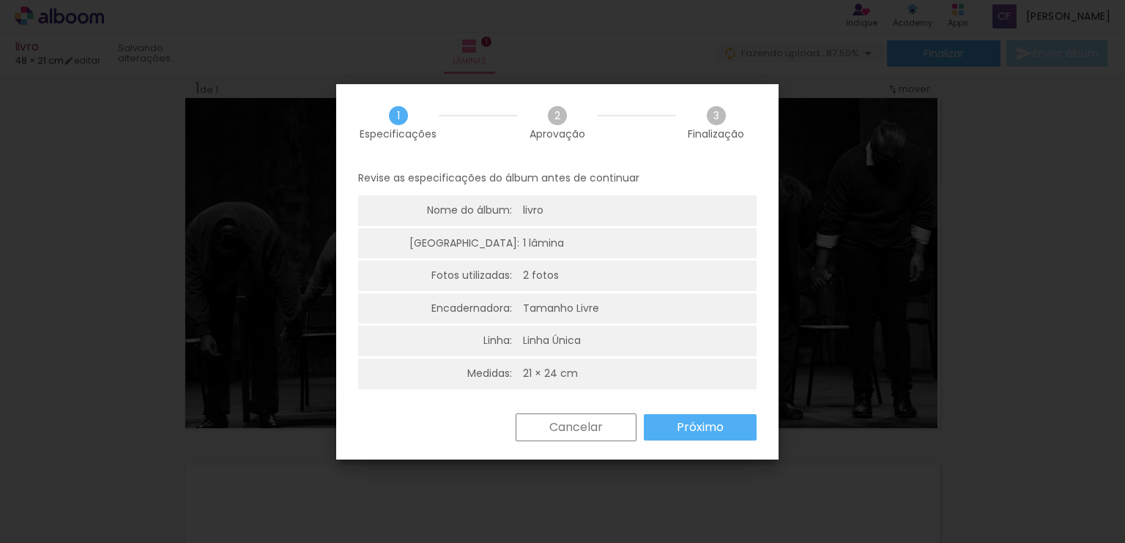
click at [543, 248] on div "1 lâmina" at bounding box center [543, 244] width 41 height 15
click at [0, 0] on slot "Cancelar" at bounding box center [0, 0] width 0 height 0
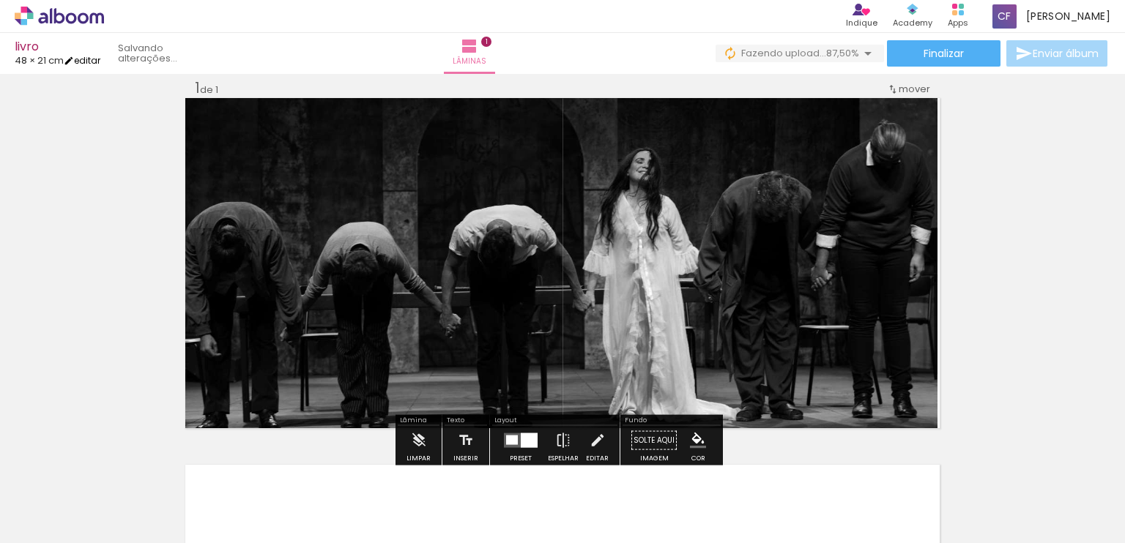
click at [94, 56] on link "editar" at bounding box center [82, 60] width 37 height 12
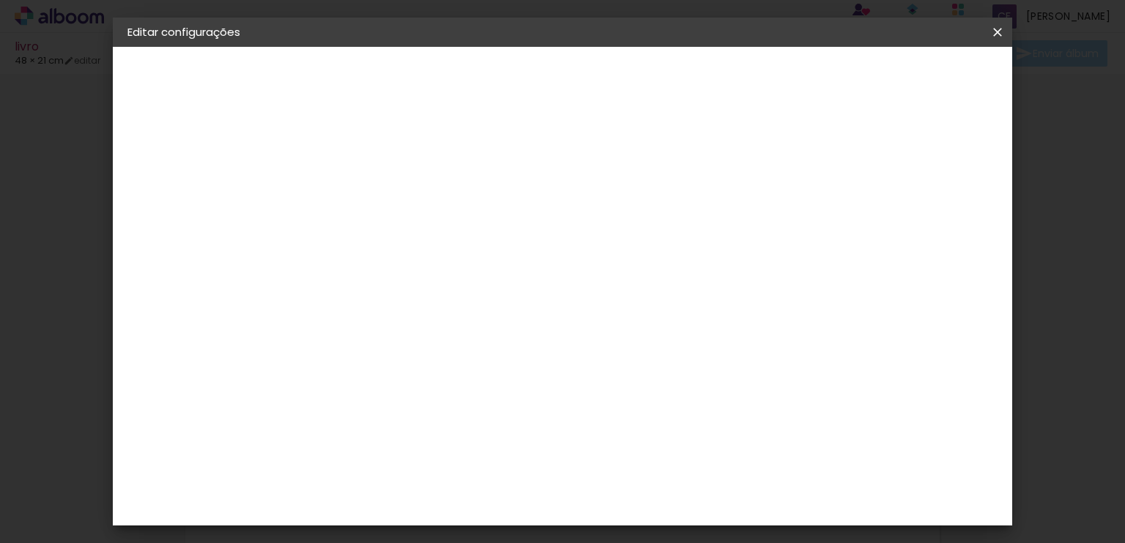
click at [677, 77] on span "Salvar configurações" at bounding box center [767, 78] width 108 height 10
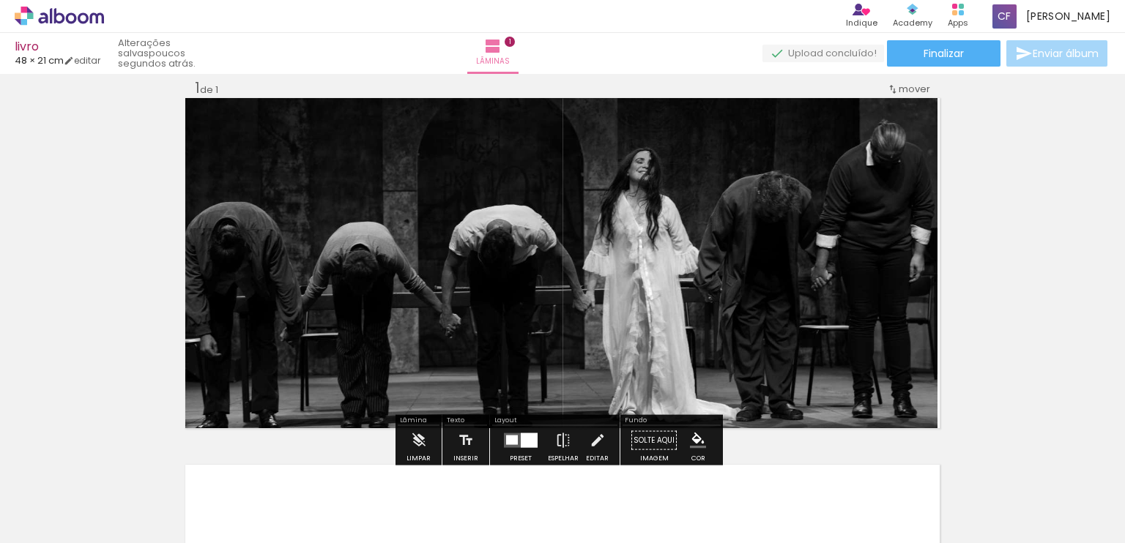
click at [677, 257] on div "Inserir lâmina 1 de 1" at bounding box center [562, 428] width 1125 height 735
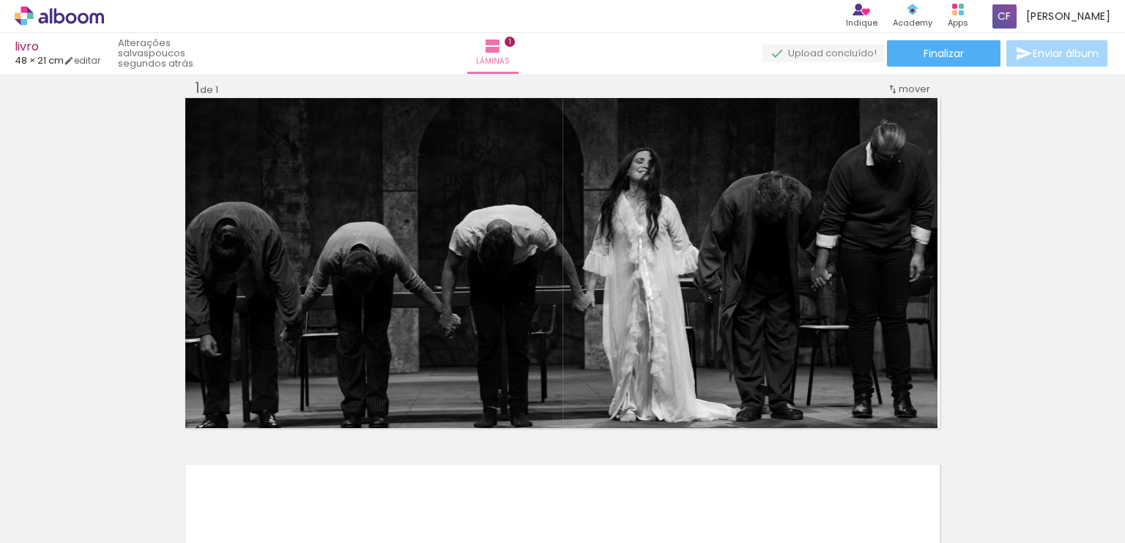
click at [677, 257] on div "Inserir lâmina 1 de 1" at bounding box center [562, 428] width 1125 height 735
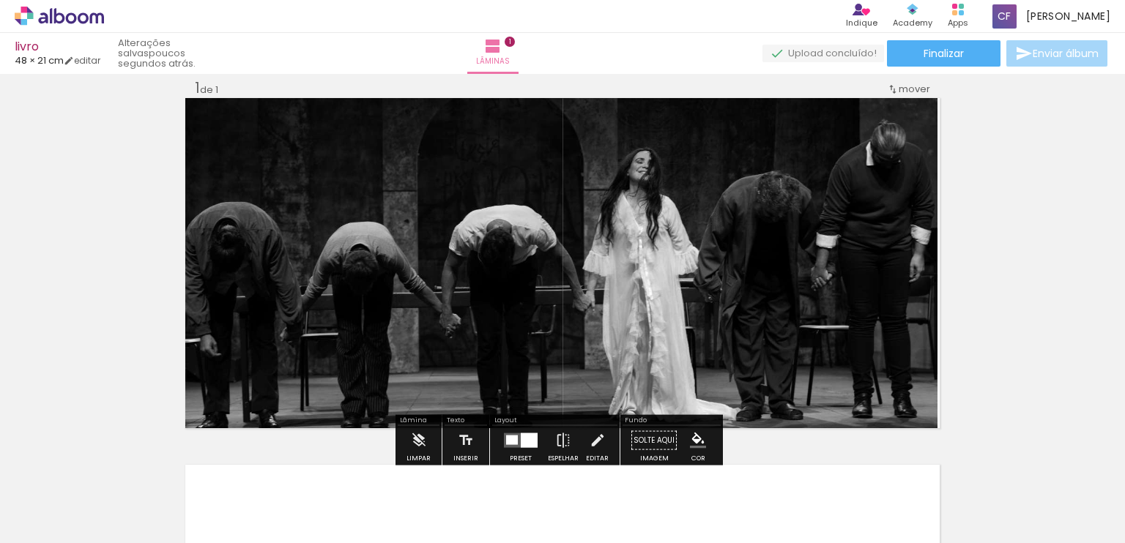
click at [34, 494] on input "Todas as fotos" at bounding box center [41, 499] width 56 height 12
click at [677, 289] on div "Inserir lâmina 1 de 1" at bounding box center [562, 428] width 1125 height 735
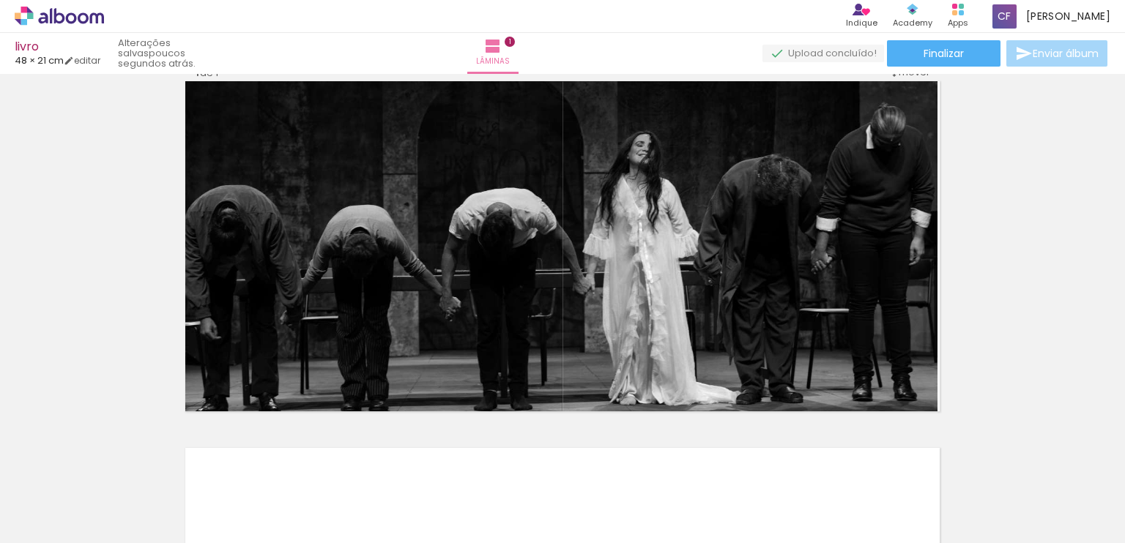
scroll to position [6, 0]
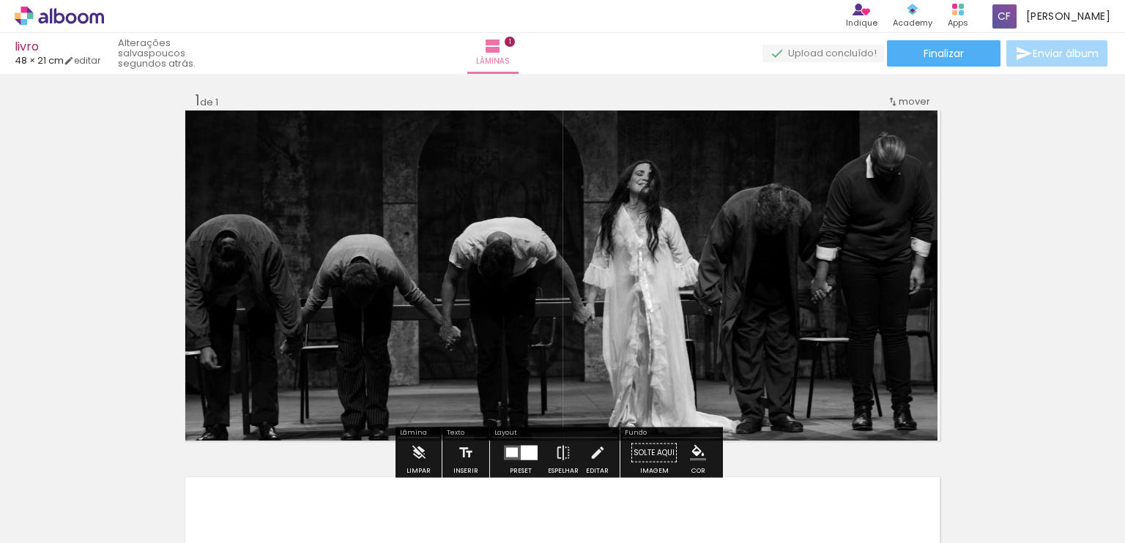
drag, startPoint x: 864, startPoint y: 313, endPoint x: 1026, endPoint y: 245, distance: 175.3
click at [677, 245] on div "Inserir lâmina 1 de 1" at bounding box center [562, 440] width 1125 height 735
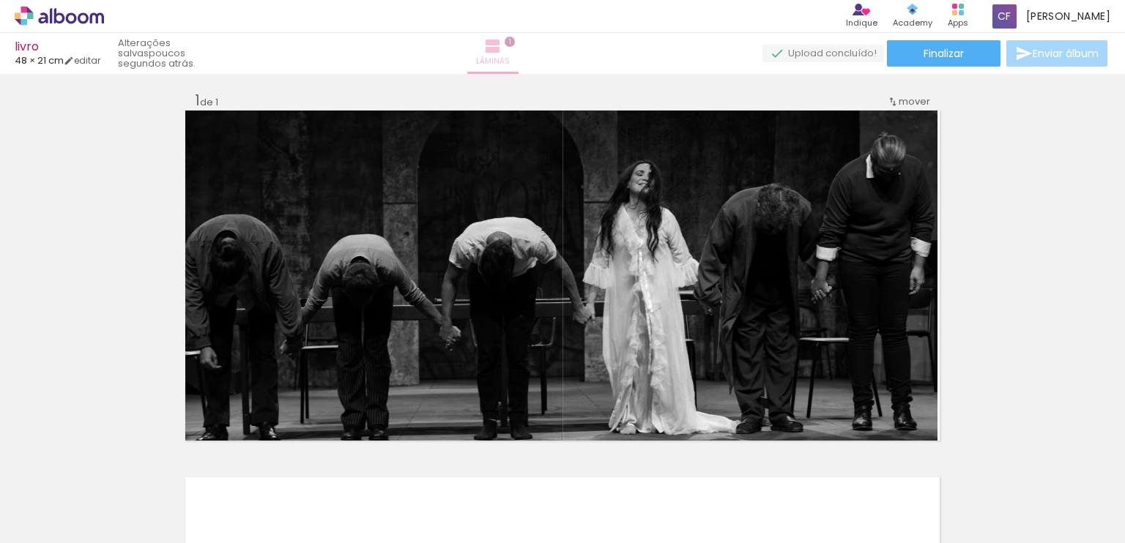
click at [502, 47] on iron-icon at bounding box center [493, 46] width 18 height 18
click at [502, 46] on iron-icon at bounding box center [493, 46] width 18 height 18
drag, startPoint x: 574, startPoint y: 44, endPoint x: 480, endPoint y: 70, distance: 97.9
click at [480, 70] on div "Lâminas 1" at bounding box center [493, 53] width 53 height 41
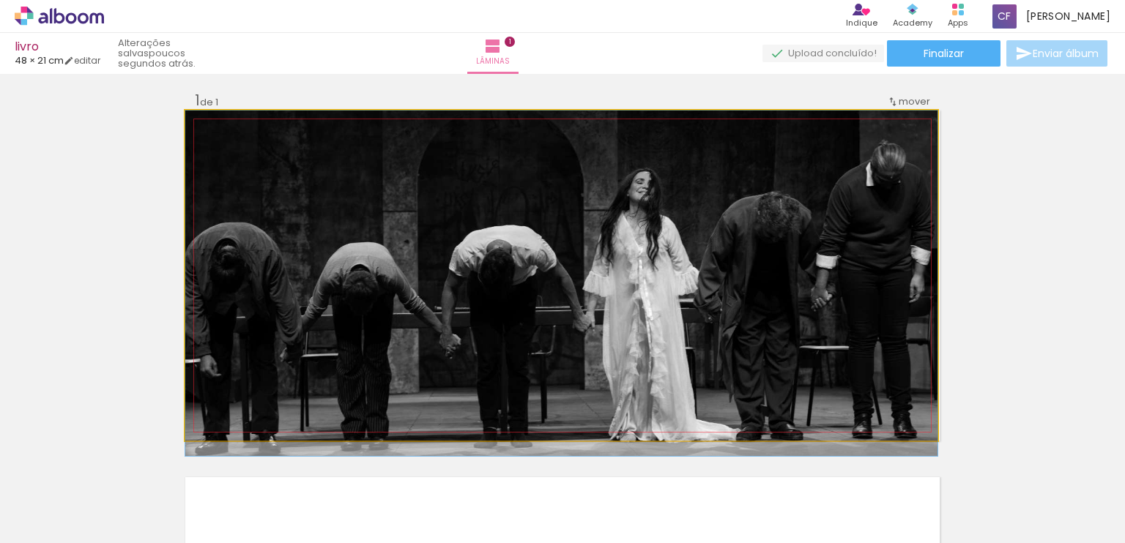
drag, startPoint x: 662, startPoint y: 382, endPoint x: 499, endPoint y: 367, distance: 164.0
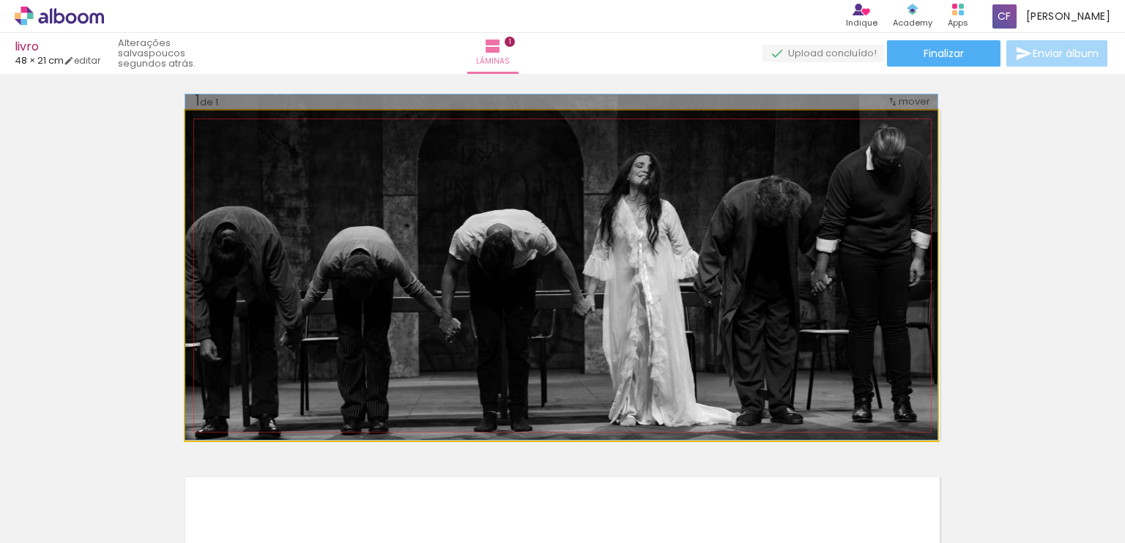
click at [323, 302] on quentale-photo at bounding box center [561, 276] width 752 height 330
click at [208, 139] on quentale-photo at bounding box center [561, 276] width 752 height 330
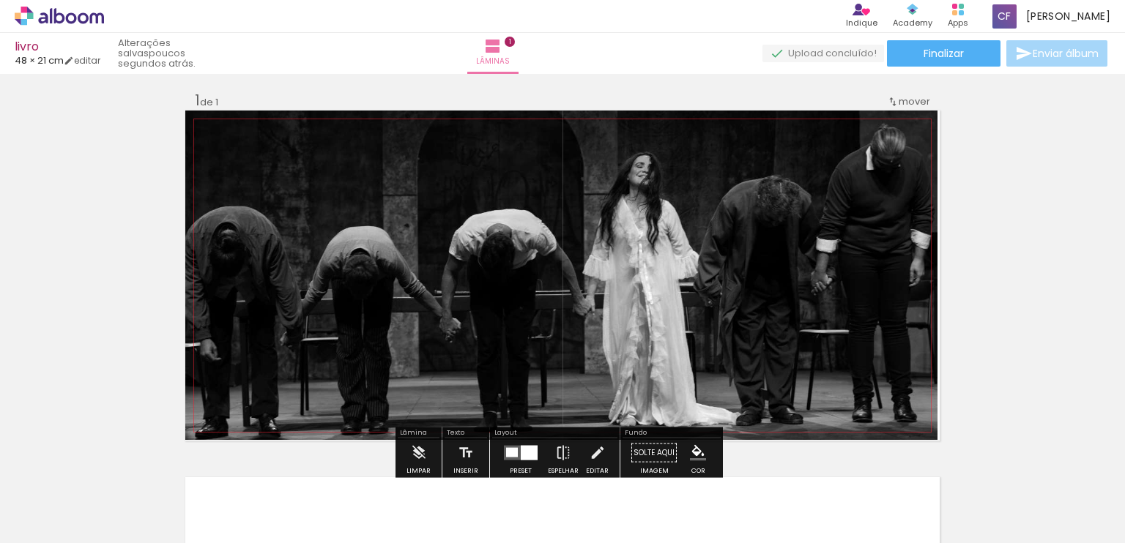
click at [208, 139] on quentale-photo at bounding box center [561, 276] width 752 height 330
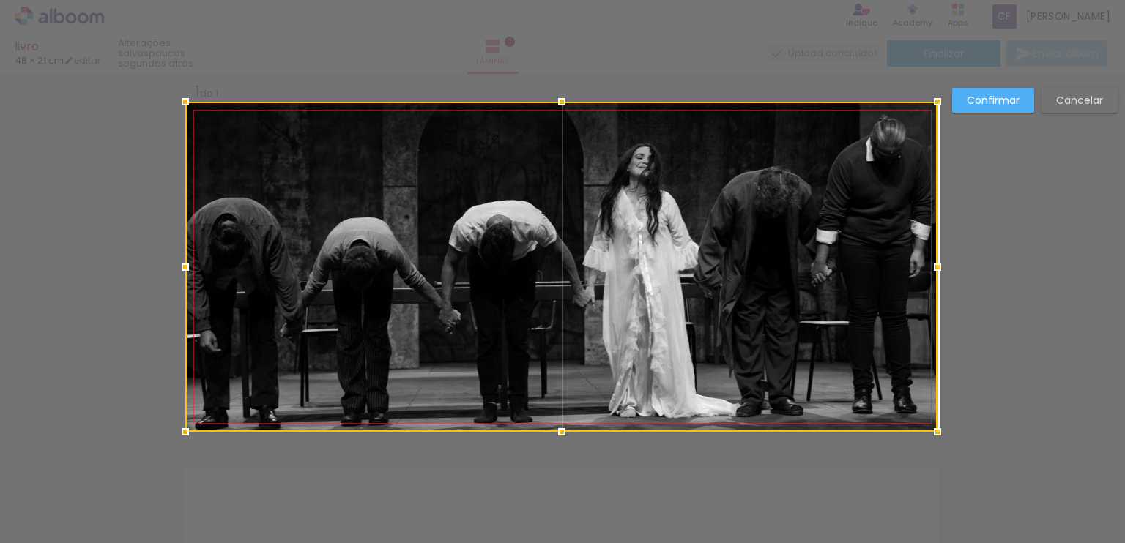
scroll to position [18, 0]
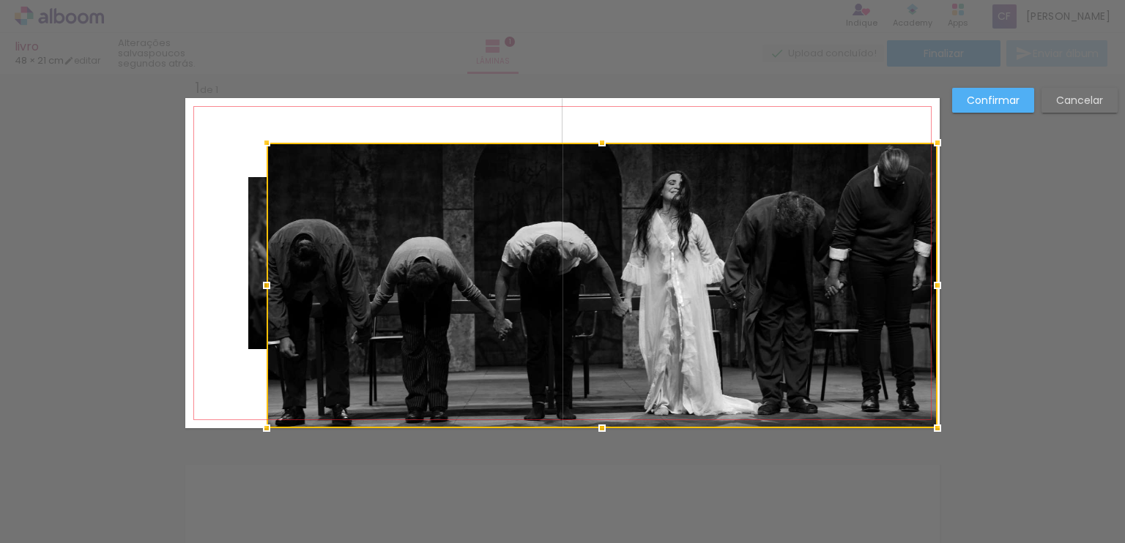
drag, startPoint x: 183, startPoint y: 95, endPoint x: 264, endPoint y: 140, distance: 92.1
click at [264, 140] on div at bounding box center [266, 142] width 29 height 29
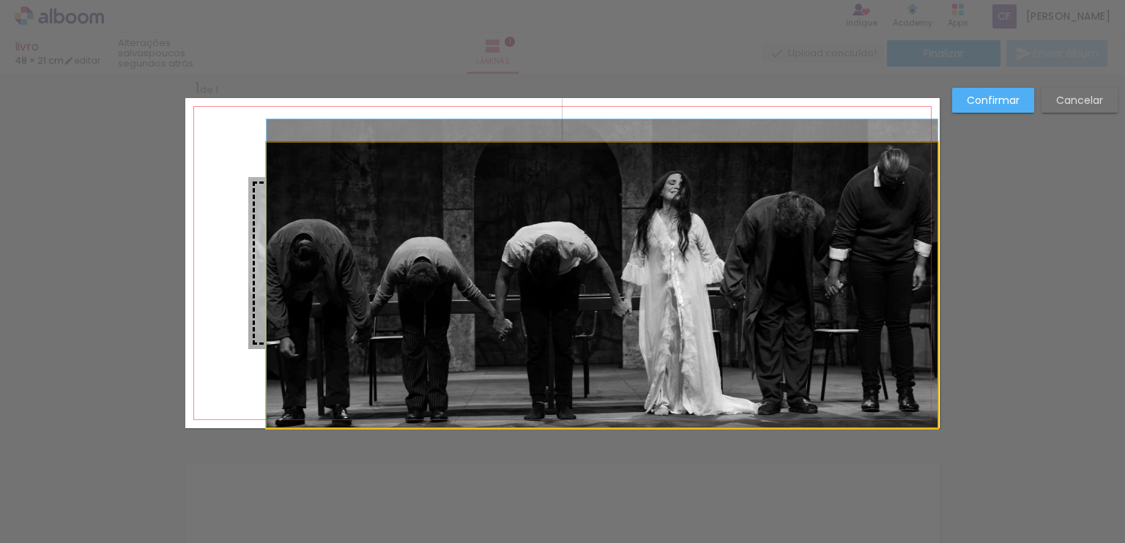
drag, startPoint x: 494, startPoint y: 259, endPoint x: 475, endPoint y: 257, distance: 19.1
click at [0, 0] on slot at bounding box center [0, 0] width 0 height 0
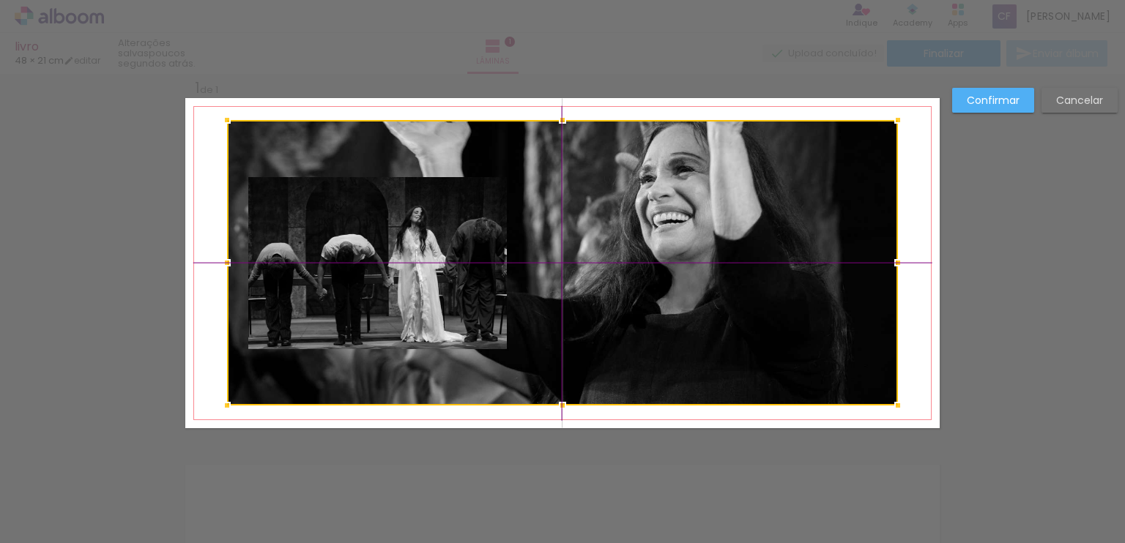
drag, startPoint x: 475, startPoint y: 257, endPoint x: 445, endPoint y: 245, distance: 32.5
click at [445, 245] on div at bounding box center [562, 263] width 671 height 286
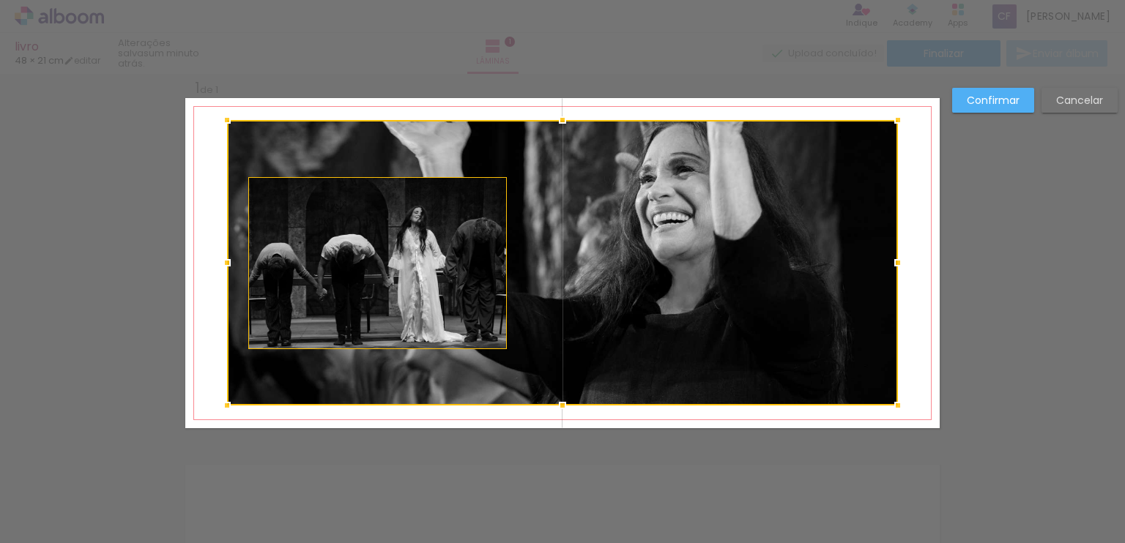
click at [677, 286] on div at bounding box center [562, 263] width 671 height 286
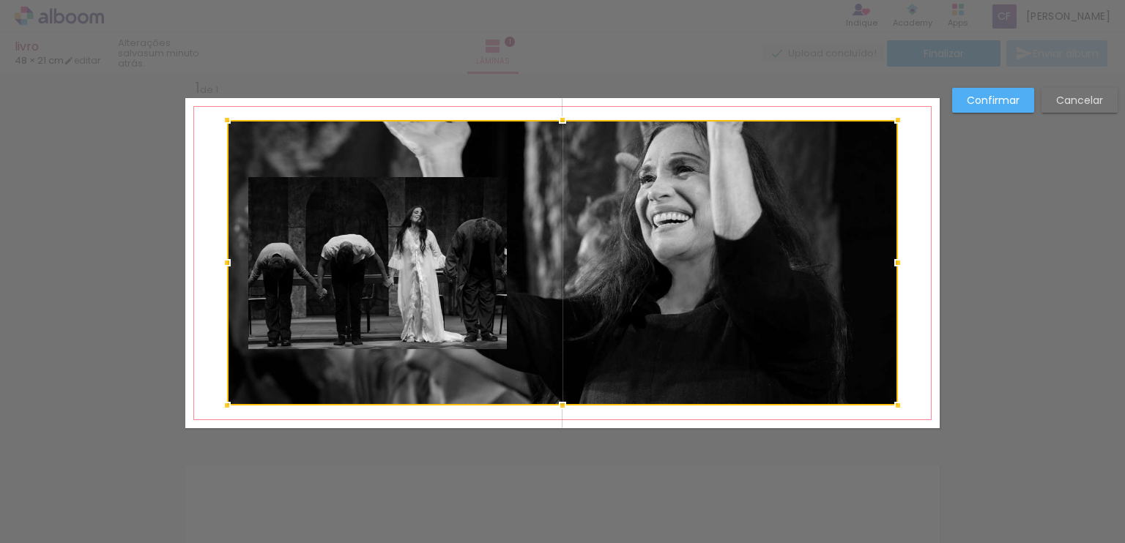
click at [677, 286] on div at bounding box center [562, 263] width 671 height 286
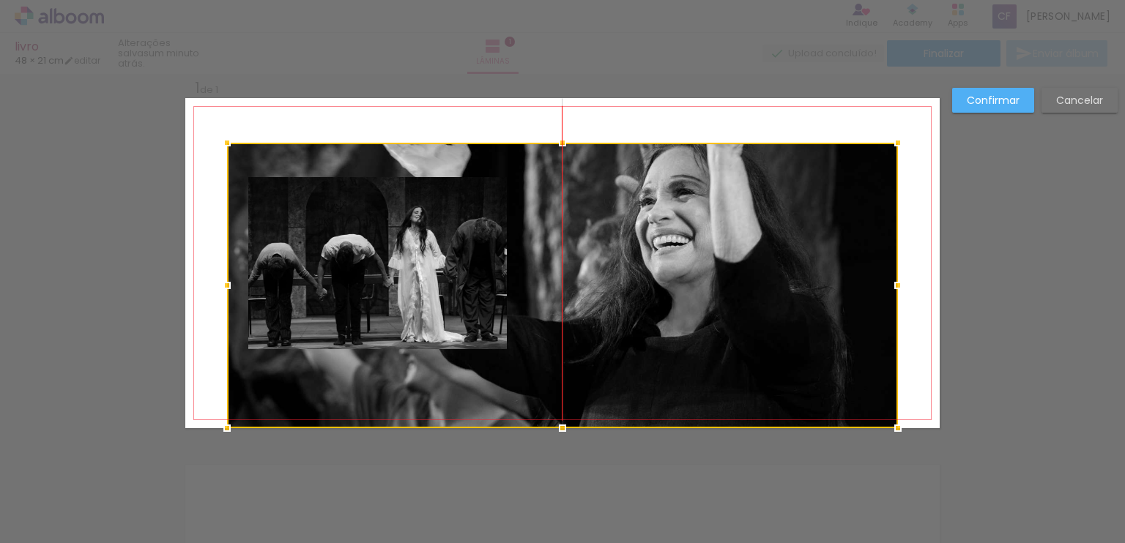
drag, startPoint x: 738, startPoint y: 286, endPoint x: 656, endPoint y: 313, distance: 86.2
click at [656, 313] on div at bounding box center [562, 286] width 671 height 286
drag, startPoint x: 646, startPoint y: 287, endPoint x: 705, endPoint y: 245, distance: 71.9
click at [677, 245] on div at bounding box center [562, 286] width 671 height 285
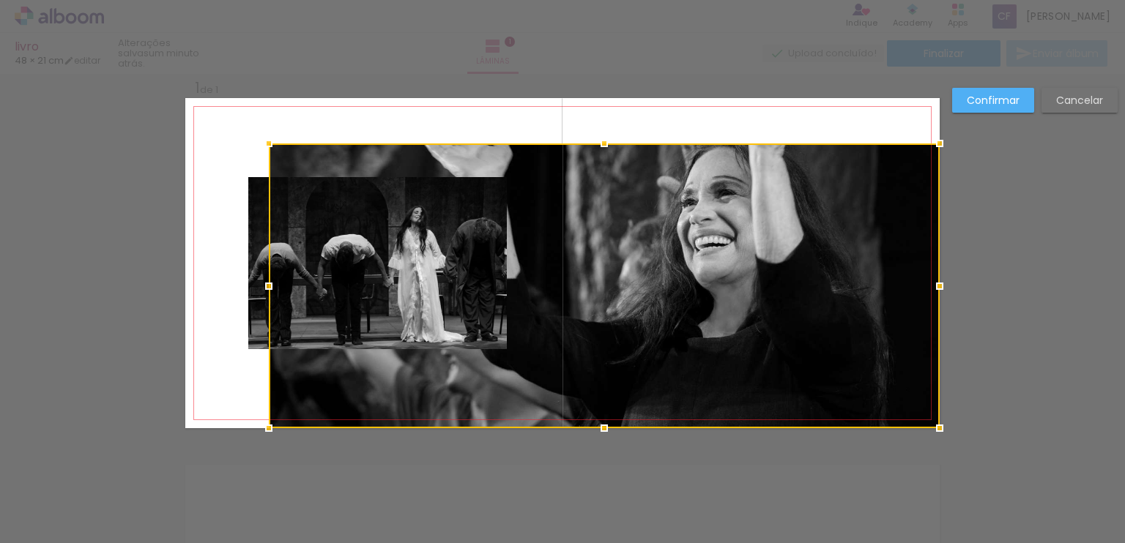
drag, startPoint x: 579, startPoint y: 237, endPoint x: 743, endPoint y: 477, distance: 290.9
click at [677, 477] on div "Inserir lâmina 1 de 1 Confirmar Cancelar" at bounding box center [562, 440] width 1125 height 769
click at [0, 0] on slot "Cancelar" at bounding box center [0, 0] width 0 height 0
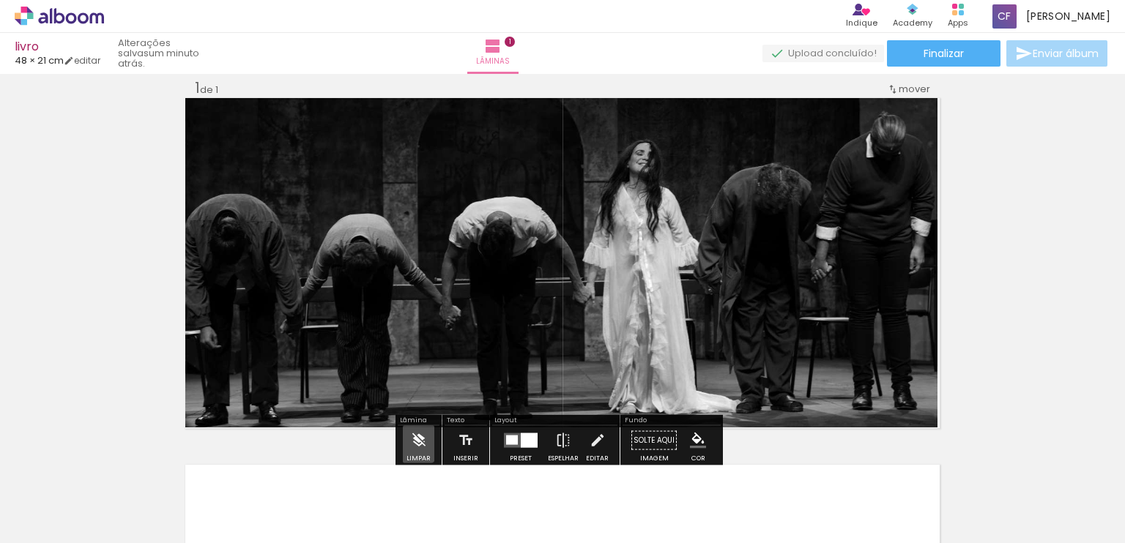
click at [416, 442] on iron-icon at bounding box center [419, 440] width 16 height 29
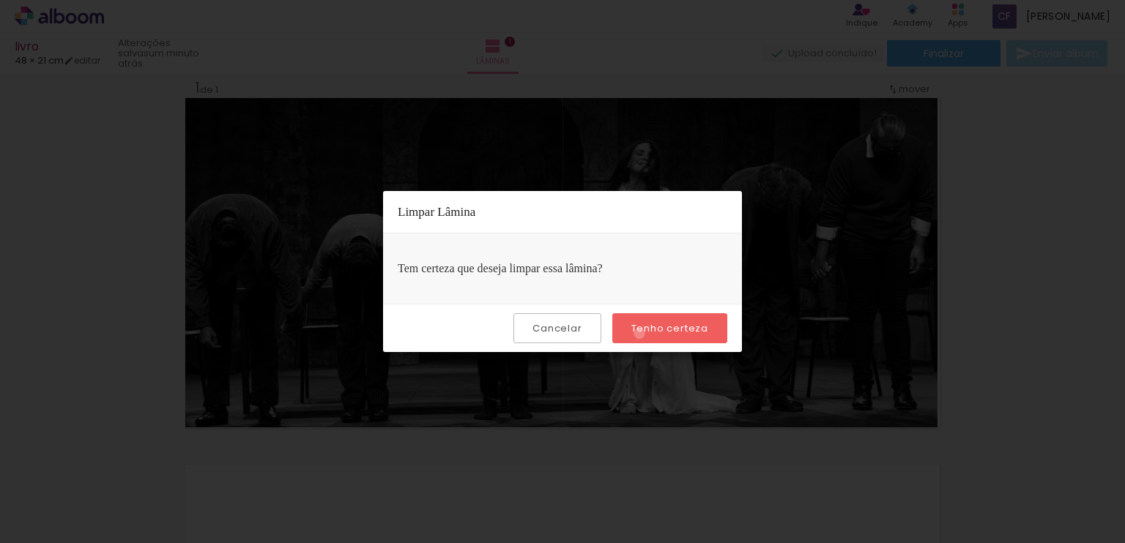
click at [0, 0] on slot "Tenho certeza" at bounding box center [0, 0] width 0 height 0
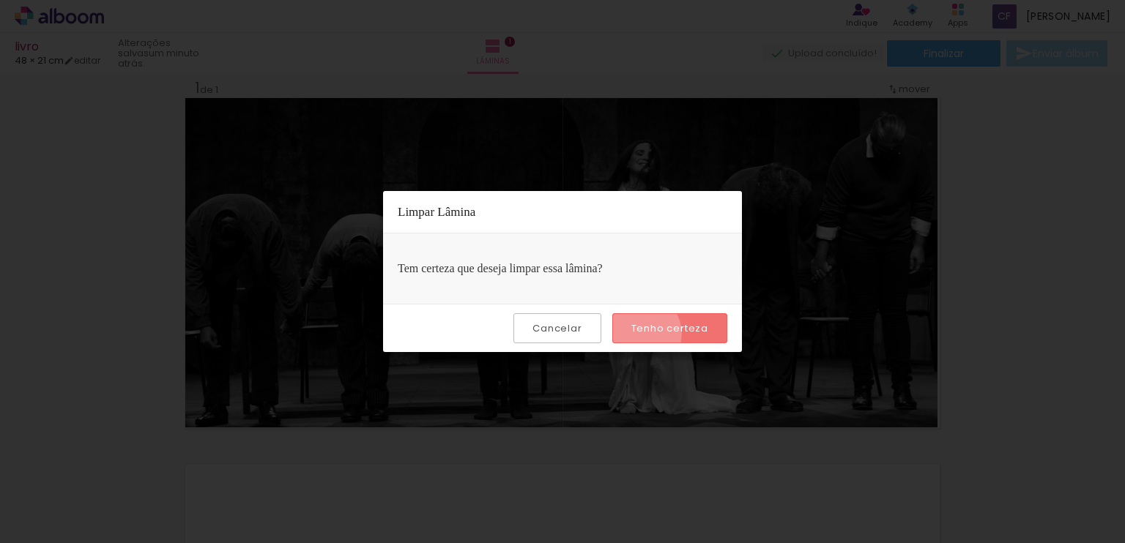
click at [0, 0] on slot "Tenho certeza" at bounding box center [0, 0] width 0 height 0
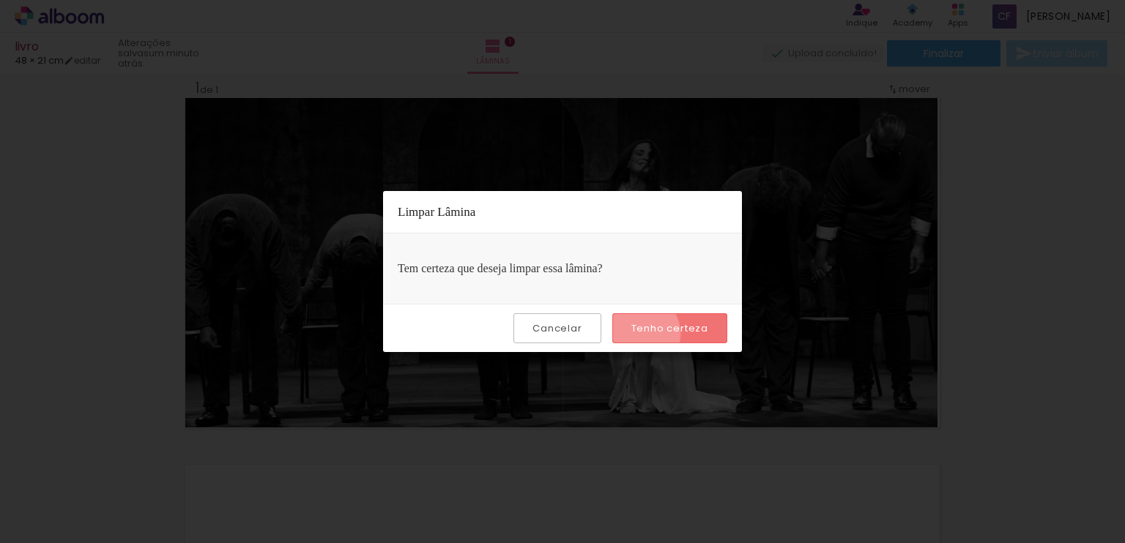
drag, startPoint x: 642, startPoint y: 333, endPoint x: 627, endPoint y: 257, distance: 77.6
click at [0, 0] on slot "Limpar Lâmina Tem certeza que deseja limpar essa lâmina? Cancelar Tenho certeza" at bounding box center [0, 0] width 0 height 0
click at [627, 257] on div "Tem certeza que deseja limpar essa lâmina?" at bounding box center [562, 269] width 359 height 70
click at [677, 254] on iron-overlay-backdrop at bounding box center [562, 271] width 1125 height 543
